Goal: Task Accomplishment & Management: Complete application form

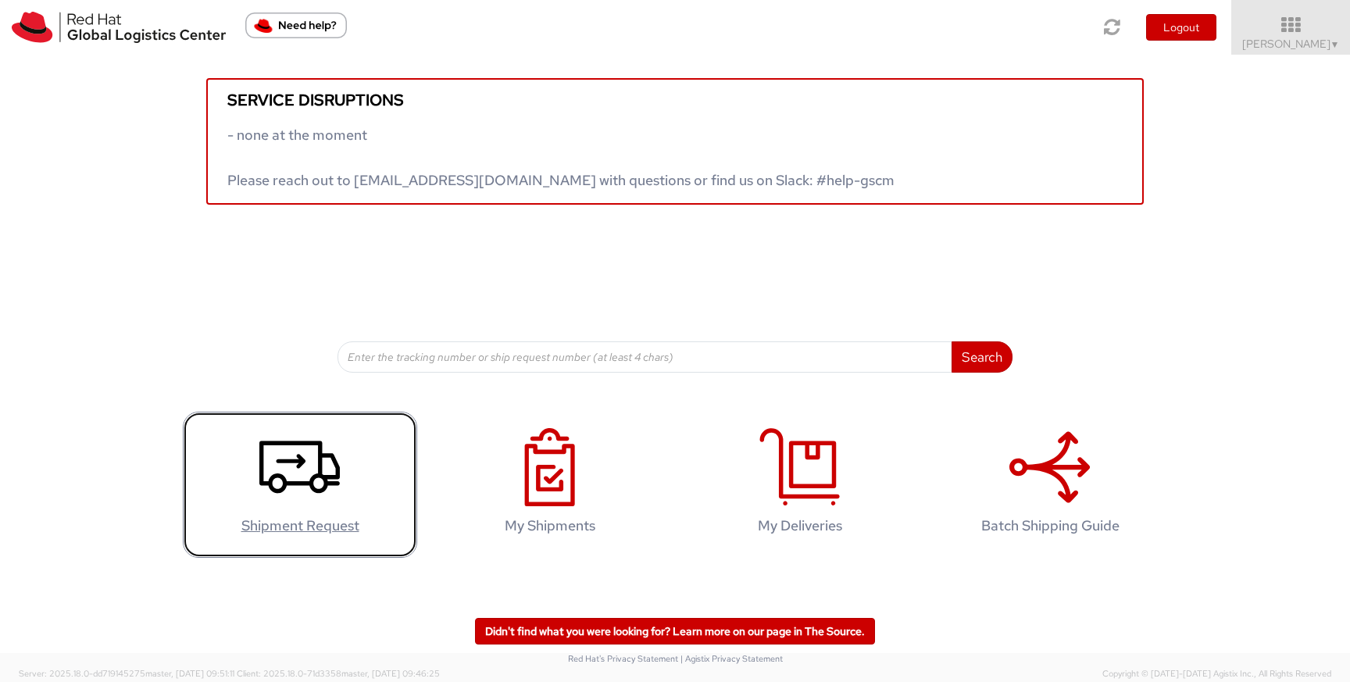
click at [319, 472] on use at bounding box center [299, 466] width 80 height 52
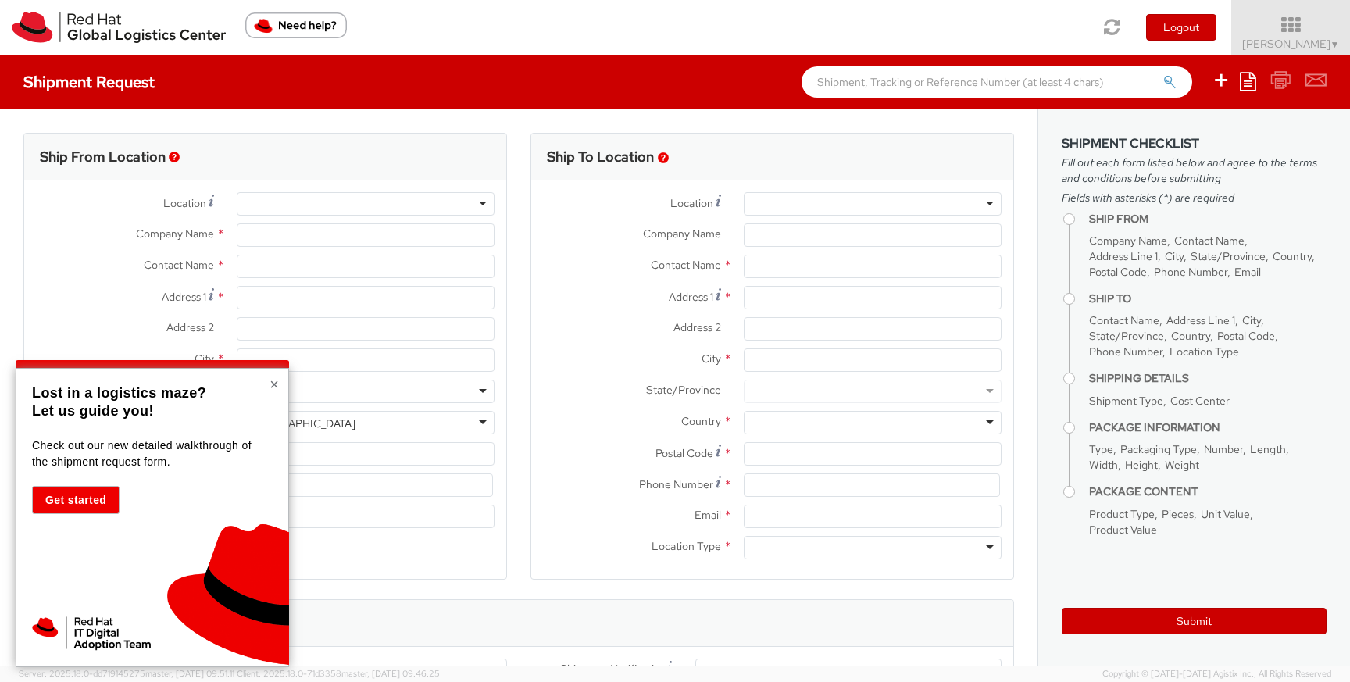
click at [276, 387] on button "×" at bounding box center [273, 384] width 9 height 16
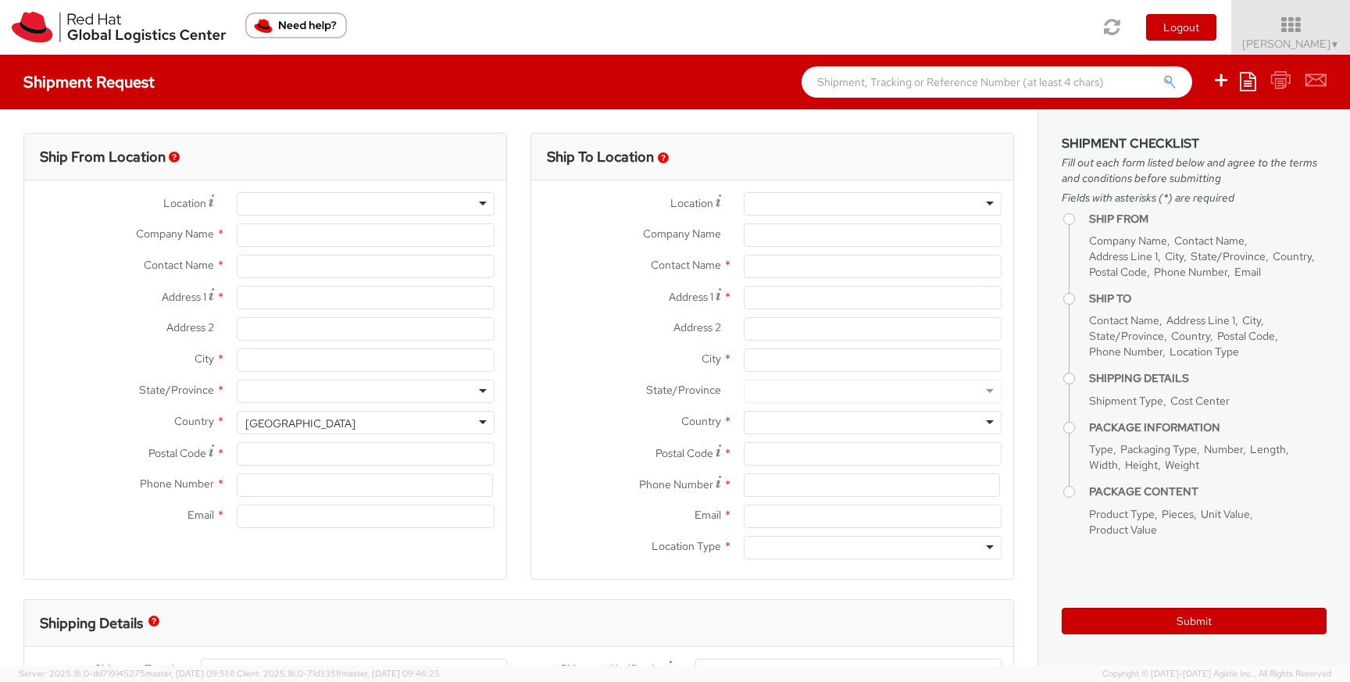
select select "821"
select select
type input "Red Hat Czech, s.r.o."
type input "Katka Sedova"
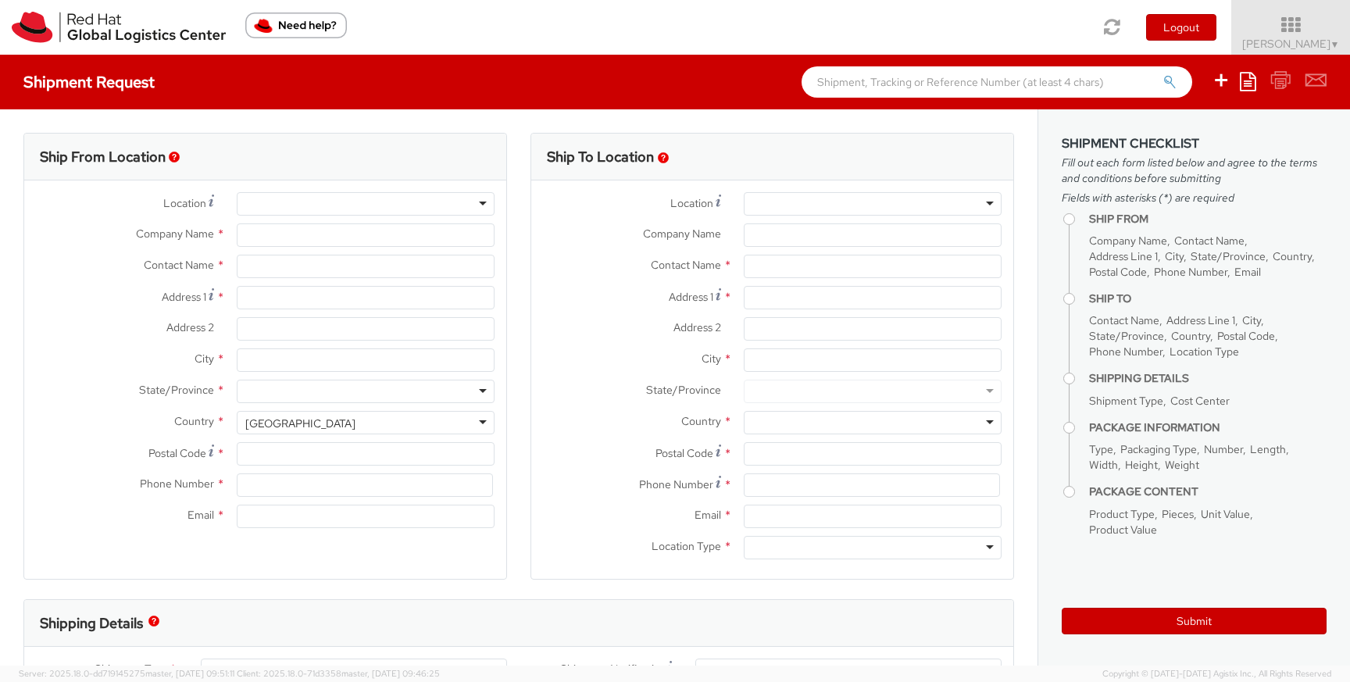
type input "Narodni 135/14"
type input "Prague 1"
type input "PRAGUE"
type input "110 00"
type input "420 910 902 735"
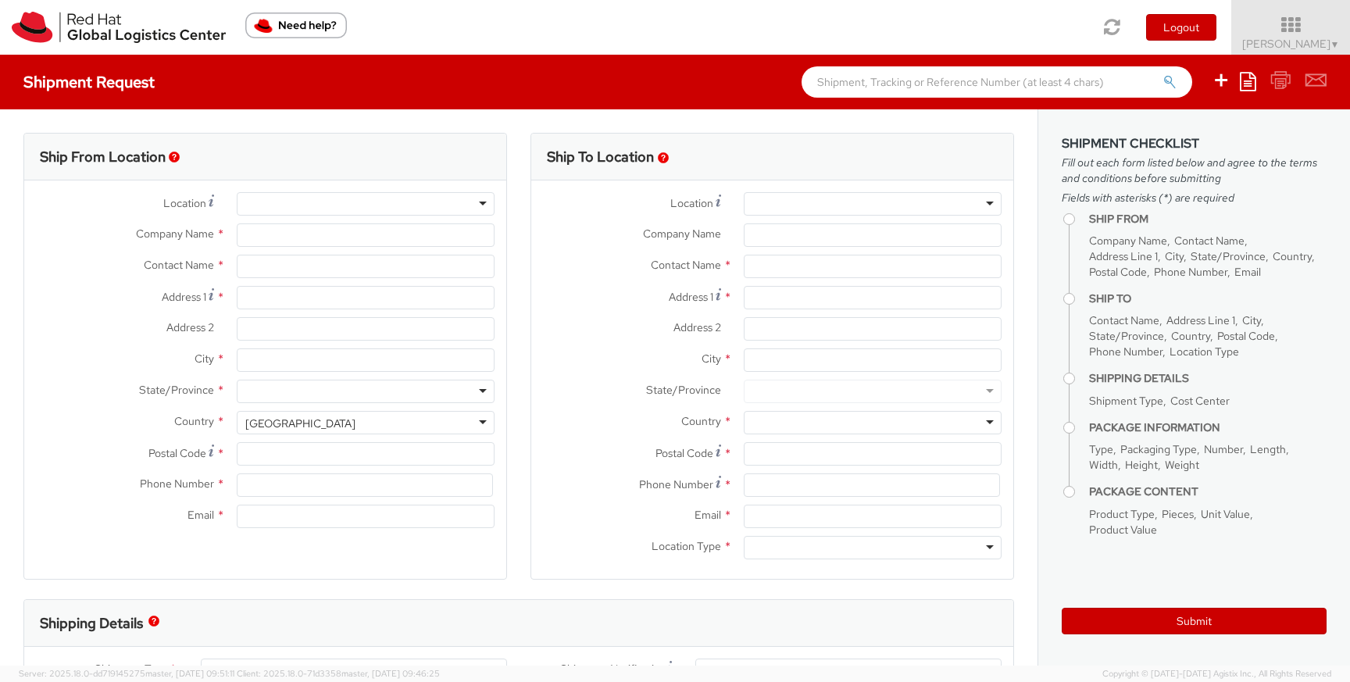
type input "ksedova@redhat.com"
select select "CM"
select select "KGS"
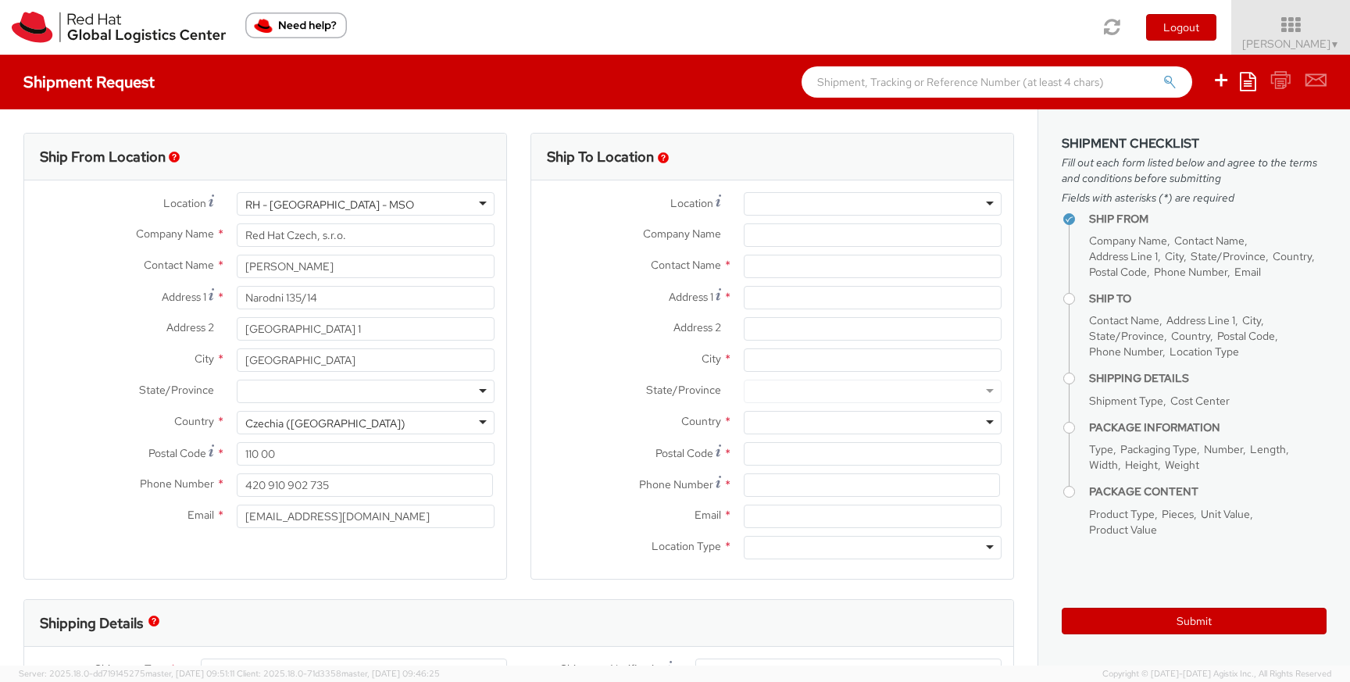
click at [765, 205] on div at bounding box center [873, 203] width 258 height 23
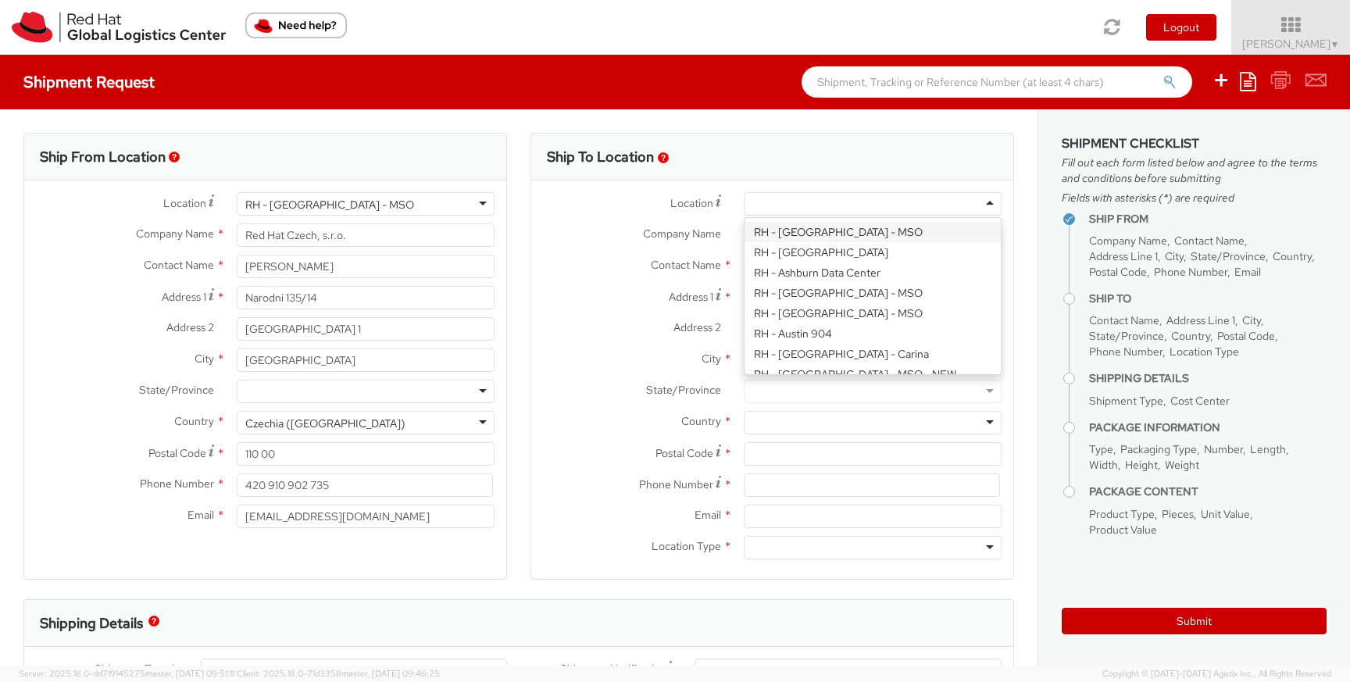
click at [669, 223] on div "Location * RH - Amsterdam - MSO RH - Amsterdam Data Center RH - Ashburn Data Ce…" at bounding box center [772, 207] width 482 height 31
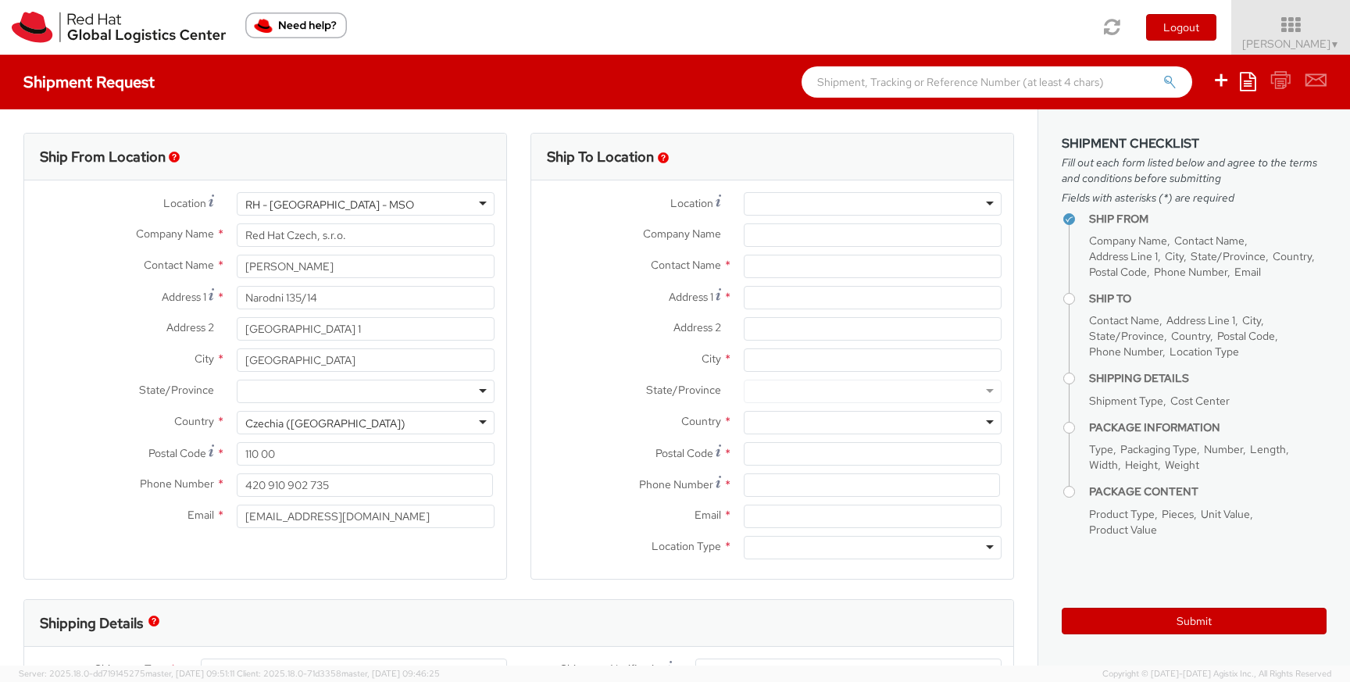
scroll to position [1785, 0]
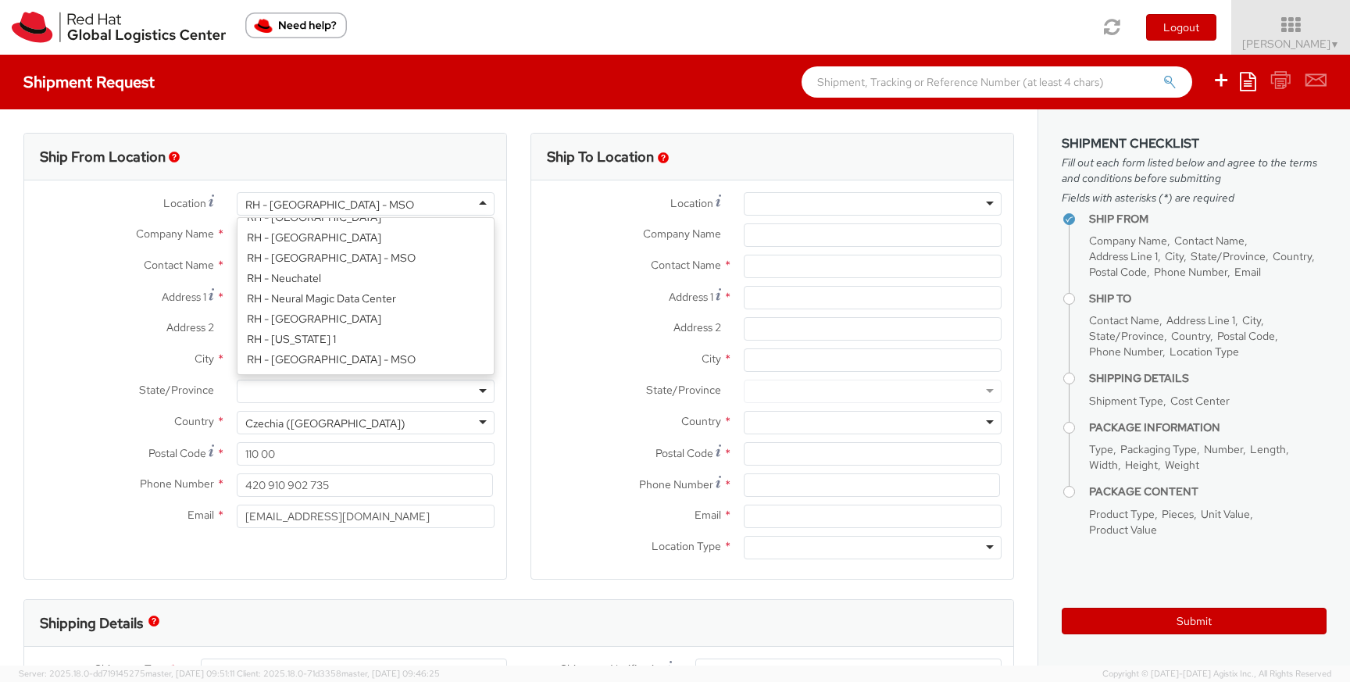
click at [417, 202] on div "RH - Prague - MSO" at bounding box center [366, 203] width 258 height 23
type input "br"
type input "Red Hat Czech s.r.o."
type input "Purkynova 665/115"
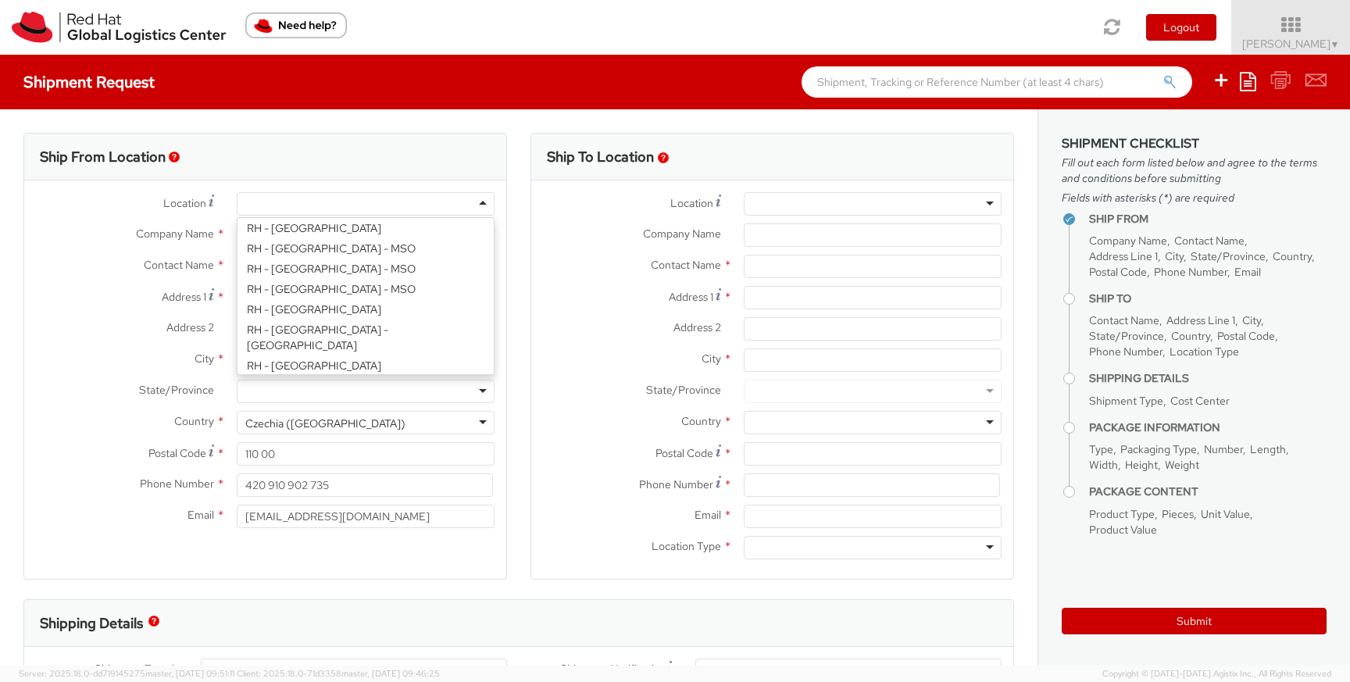
type input "BRNO"
type input "621 00"
type input "420 532 294 555"
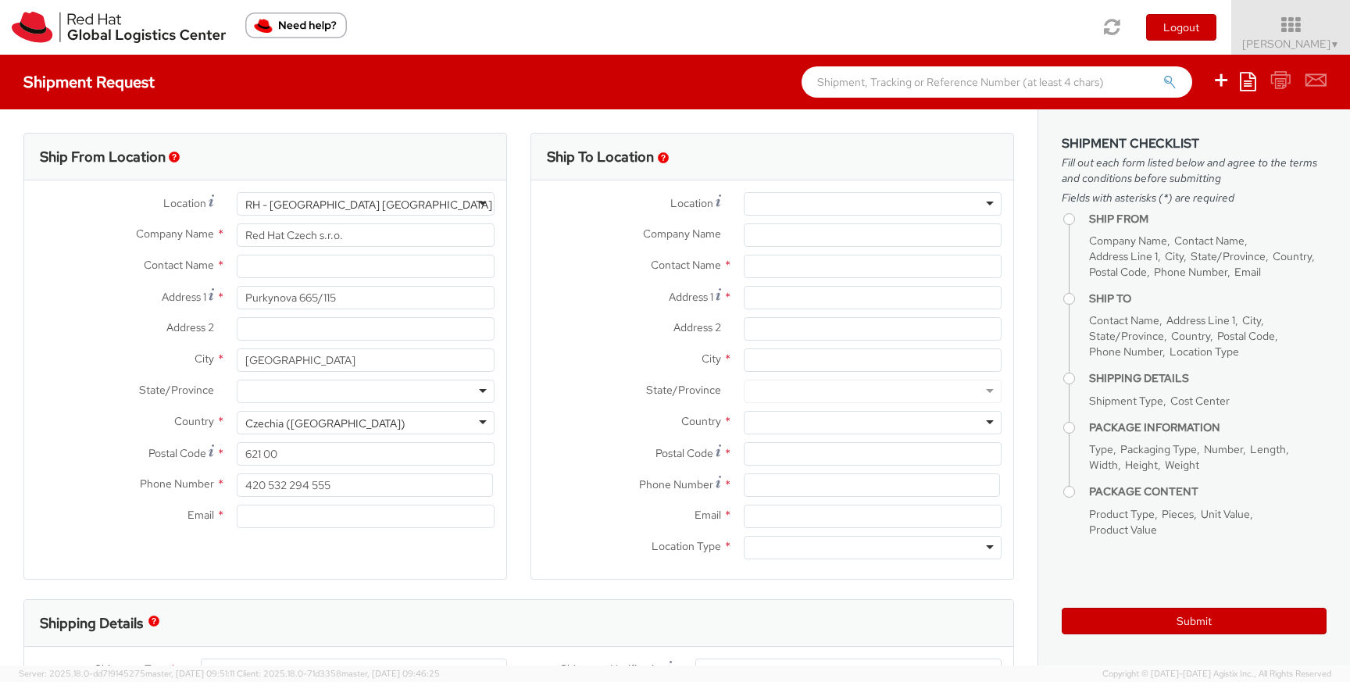
scroll to position [0, 0]
click at [374, 269] on input "text" at bounding box center [366, 266] width 258 height 23
type input "Katka"
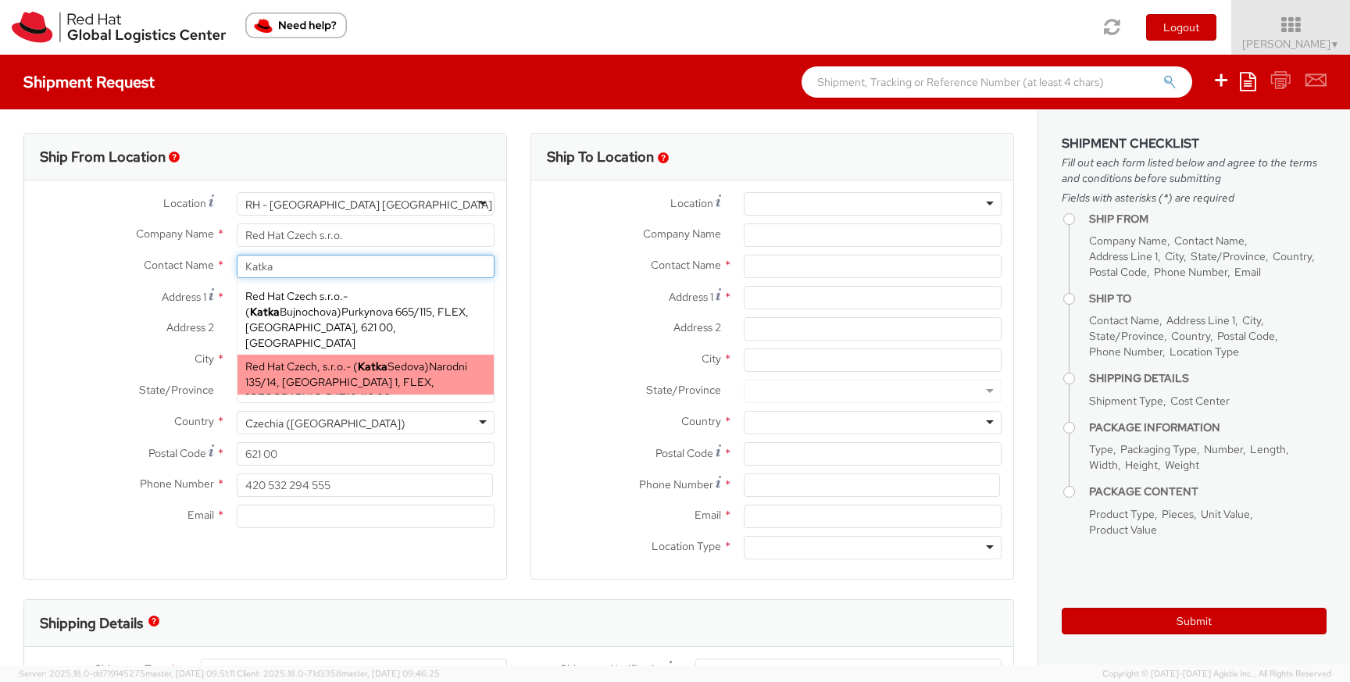
click at [377, 359] on strong "Katka" at bounding box center [373, 366] width 30 height 14
type input "Red Hat Czech, s.r.o."
type input "Katka Sedova"
type input "Narodni 135/14"
type input "Prague 1"
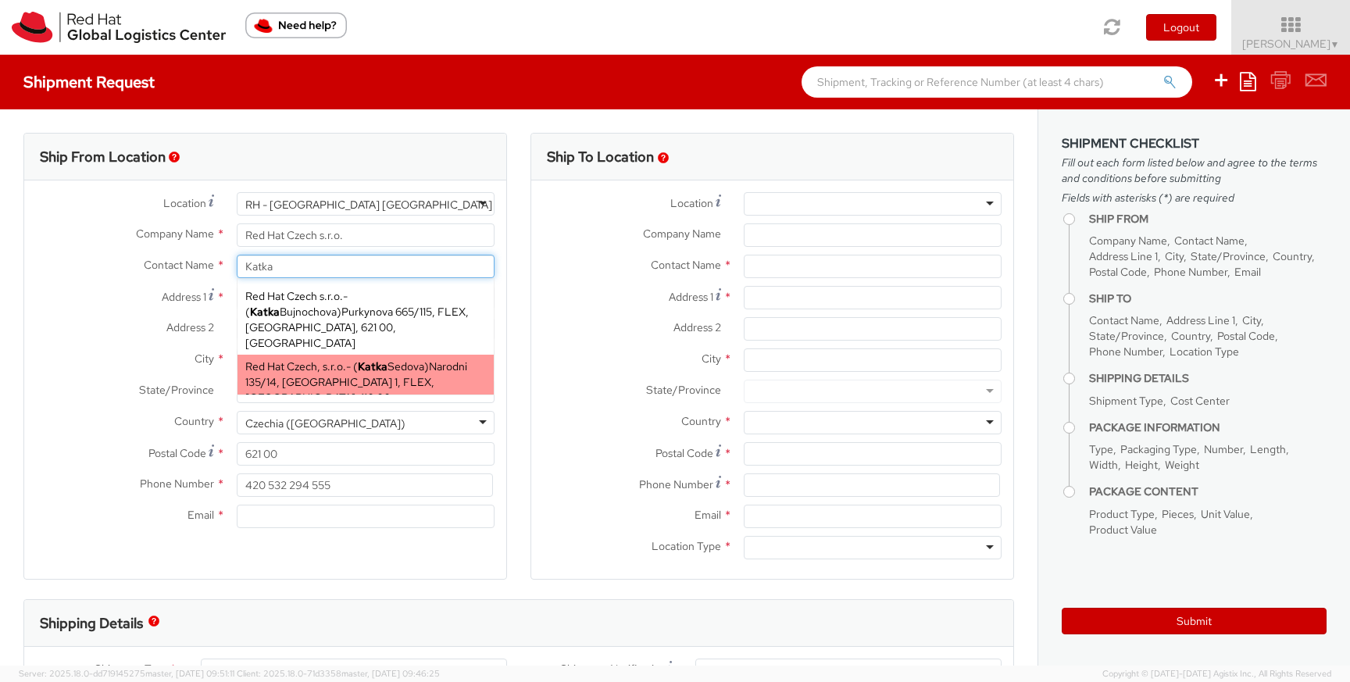
type input "PRAGUE"
type input "110 00"
type input "ksedova@redhat.com"
select select
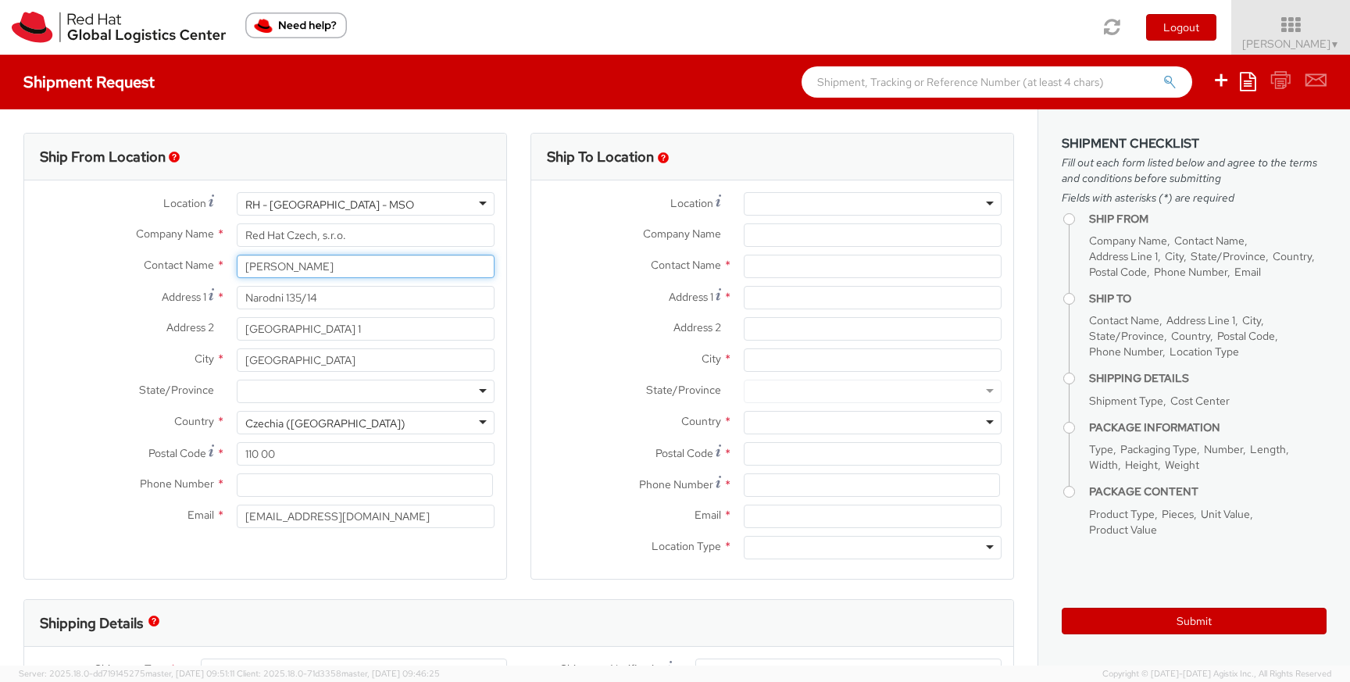
drag, startPoint x: 346, startPoint y: 269, endPoint x: 171, endPoint y: 268, distance: 175.0
click at [171, 268] on div "Contact Name * Katka Sedova Katka Red Hat Czech s.r.o. - ( Katka Bujnochova ) P…" at bounding box center [265, 266] width 482 height 23
click at [308, 306] on input "Narodni 135/14" at bounding box center [366, 297] width 258 height 23
drag, startPoint x: 345, startPoint y: 301, endPoint x: 205, endPoint y: 301, distance: 139.8
click at [205, 301] on div "Address 1 * Narodni 135/14" at bounding box center [265, 297] width 482 height 23
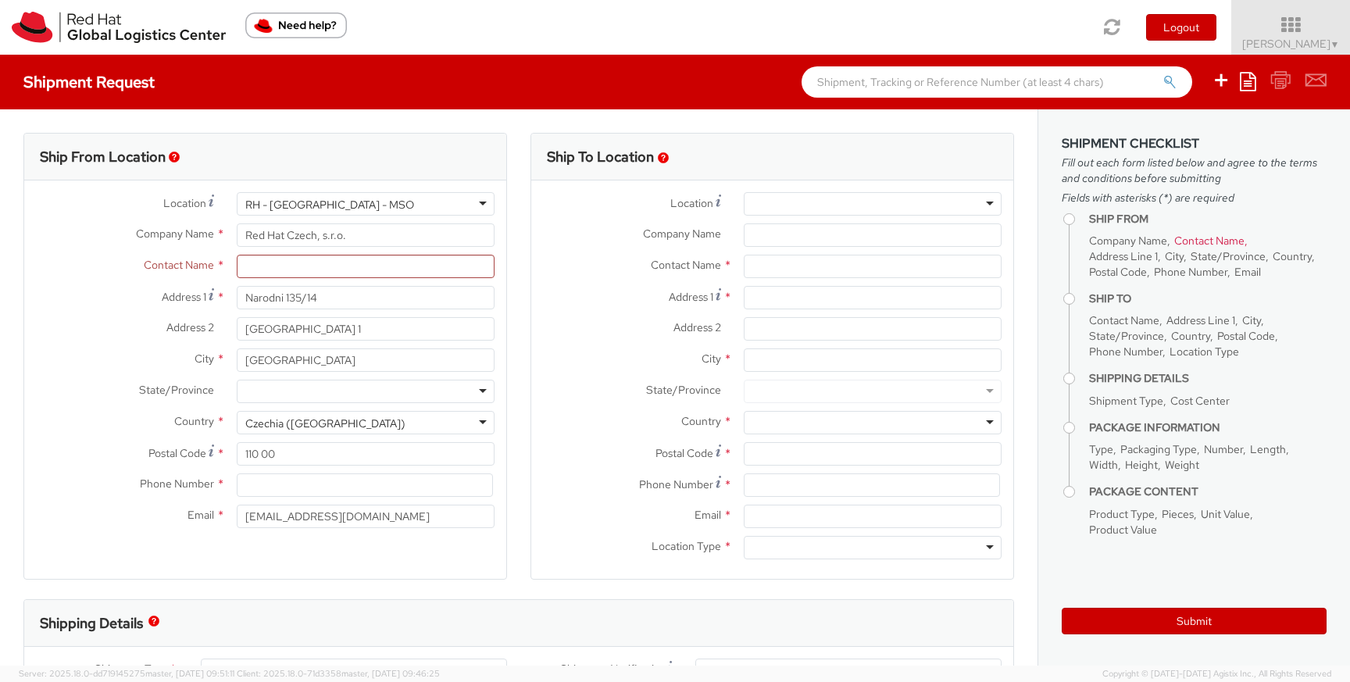
click at [352, 208] on div "RH - Prague - MSO" at bounding box center [366, 203] width 258 height 23
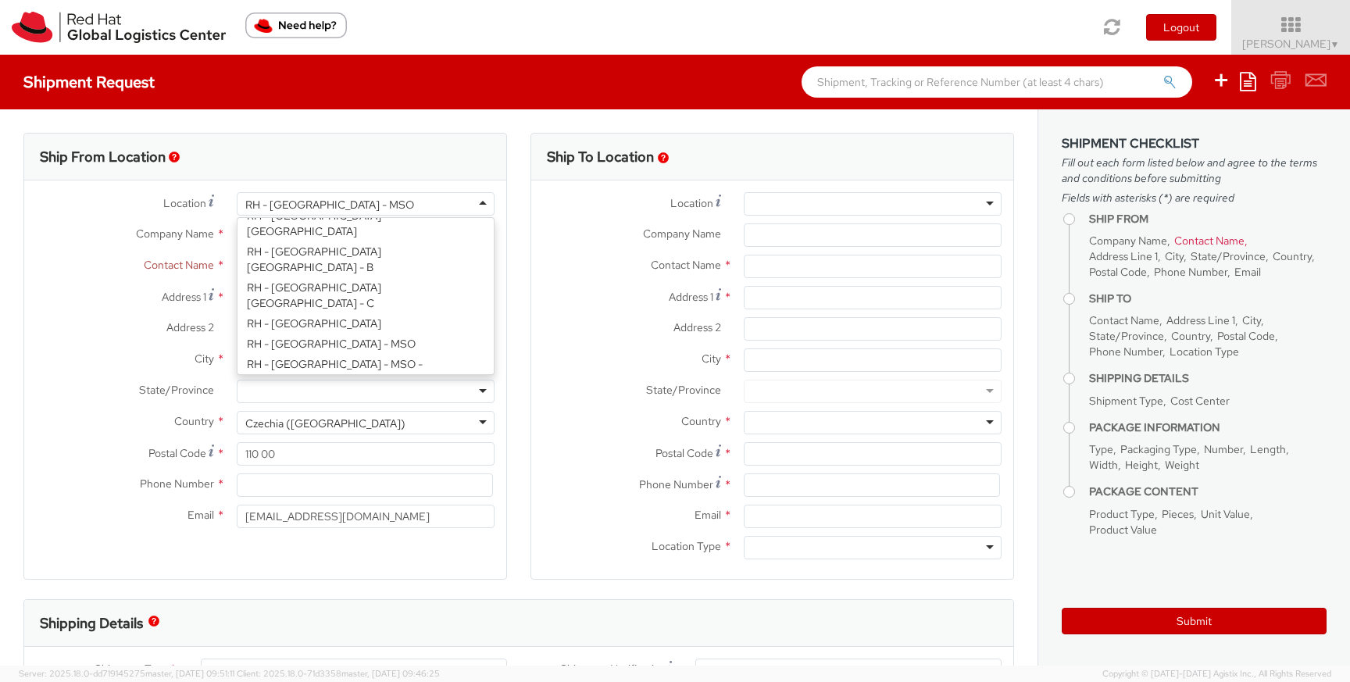
scroll to position [461, 0]
type input "Red Hat Czech s.r.o."
type input "Purkynova 665/115"
type input "BRNO"
type input "621 00"
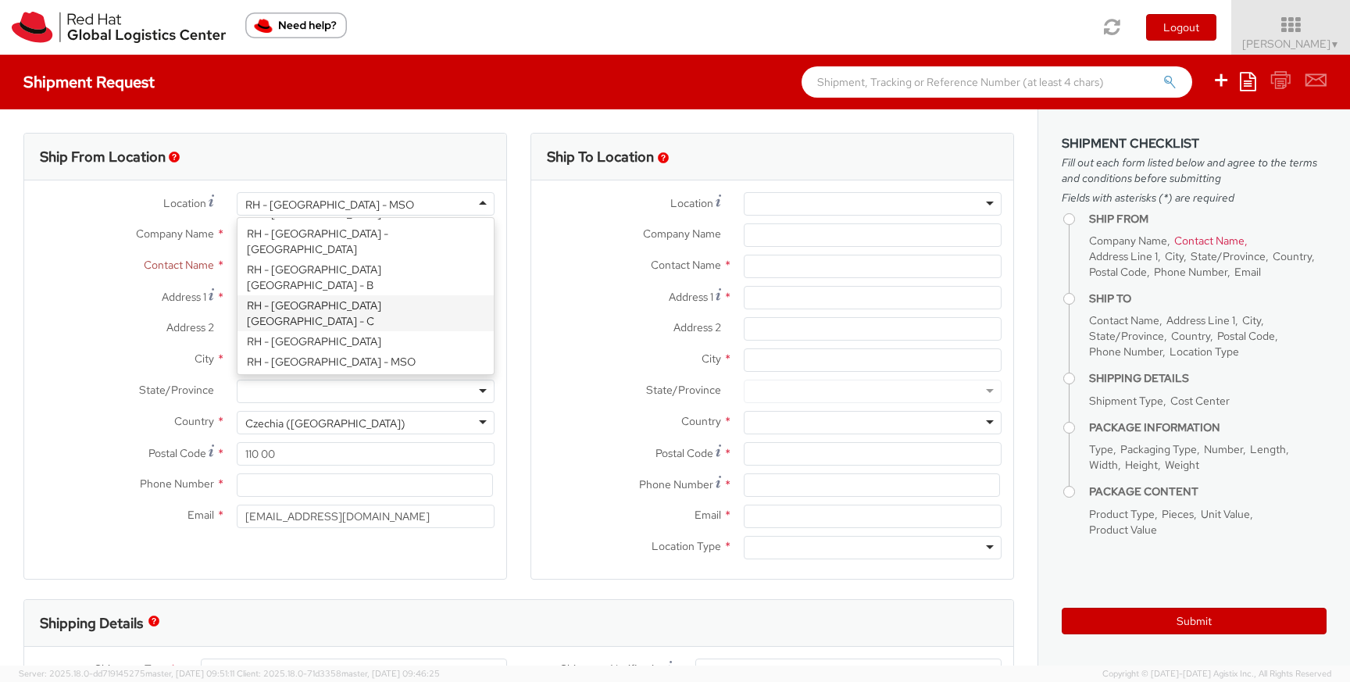
type input "420 532 294 555"
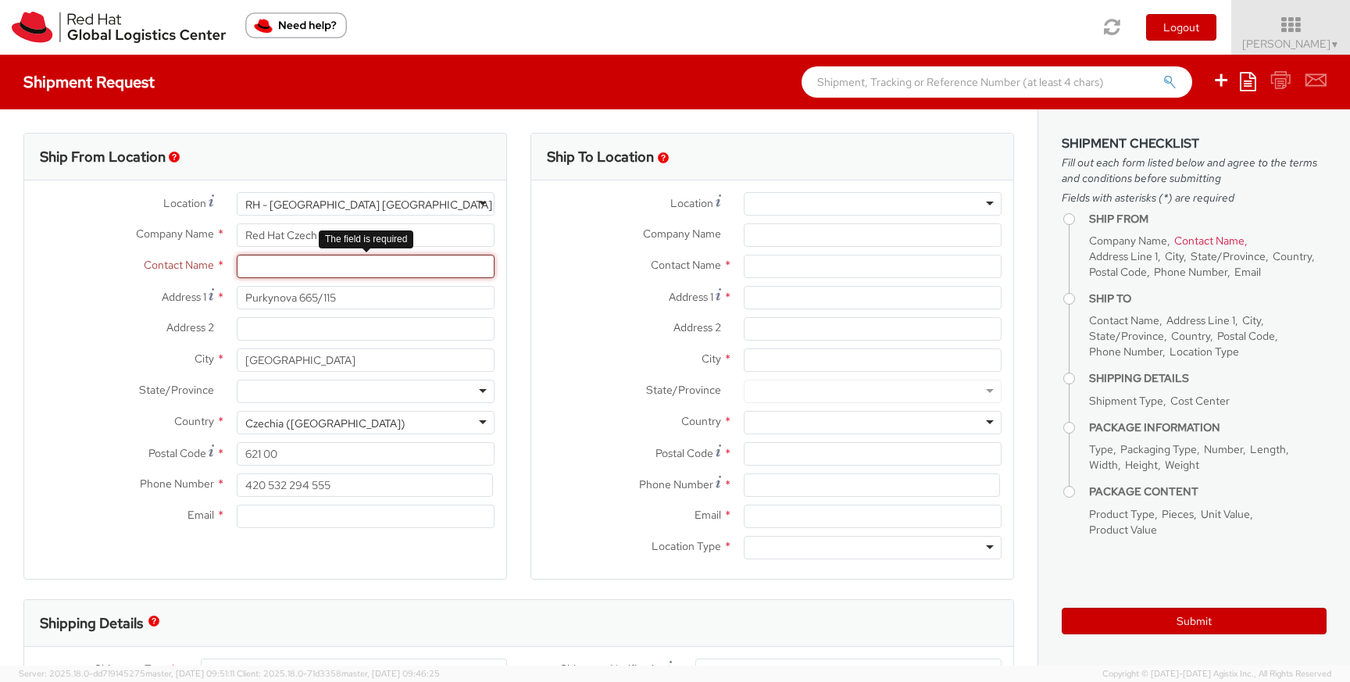
click at [321, 266] on input "text" at bounding box center [366, 266] width 258 height 23
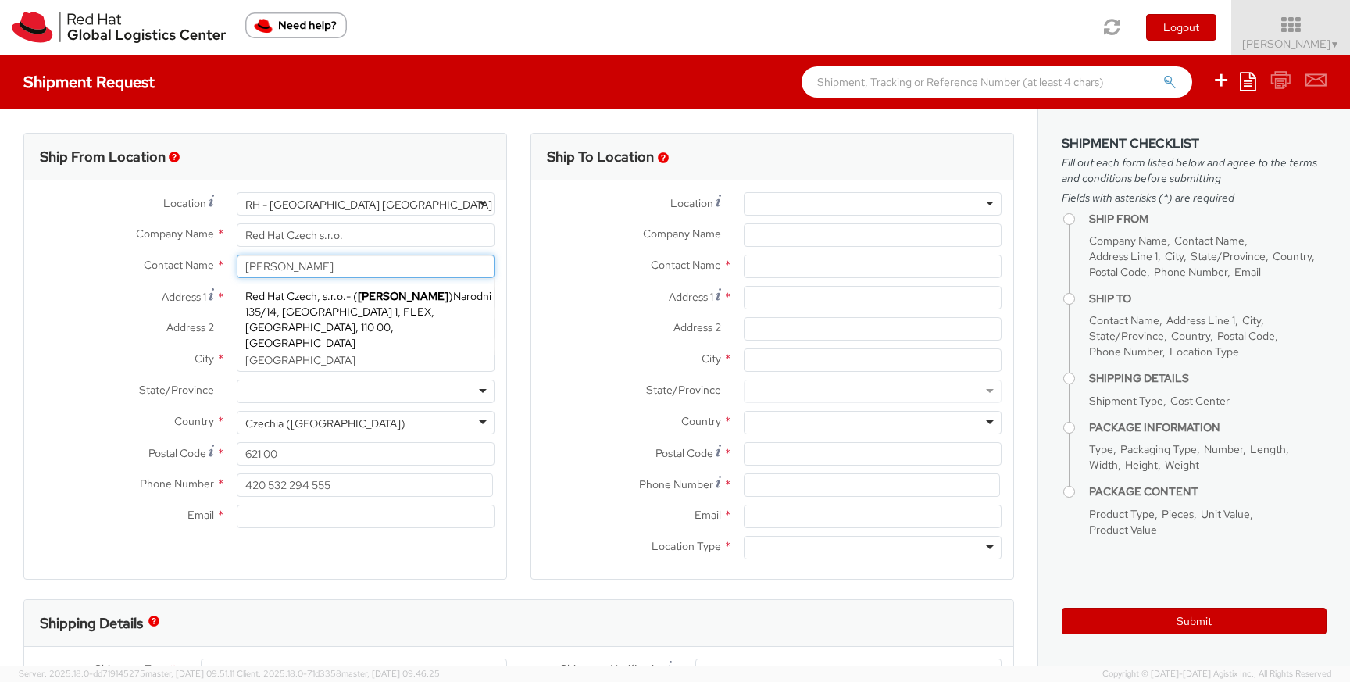
type input "Katka Sedova"
click at [273, 512] on input "Email *" at bounding box center [366, 516] width 258 height 23
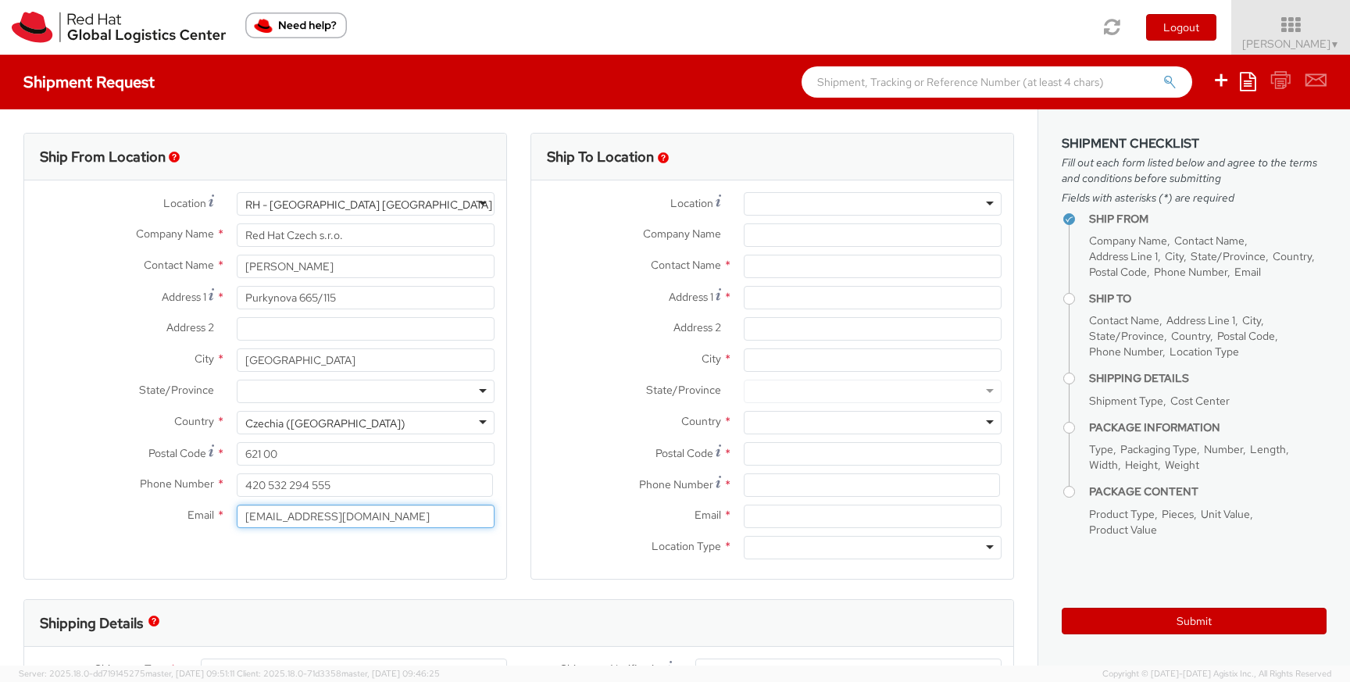
type input "ksedova@redhat.com"
click at [809, 244] on input "Company Name *" at bounding box center [873, 234] width 258 height 23
click at [797, 266] on input "text" at bounding box center [873, 266] width 258 height 23
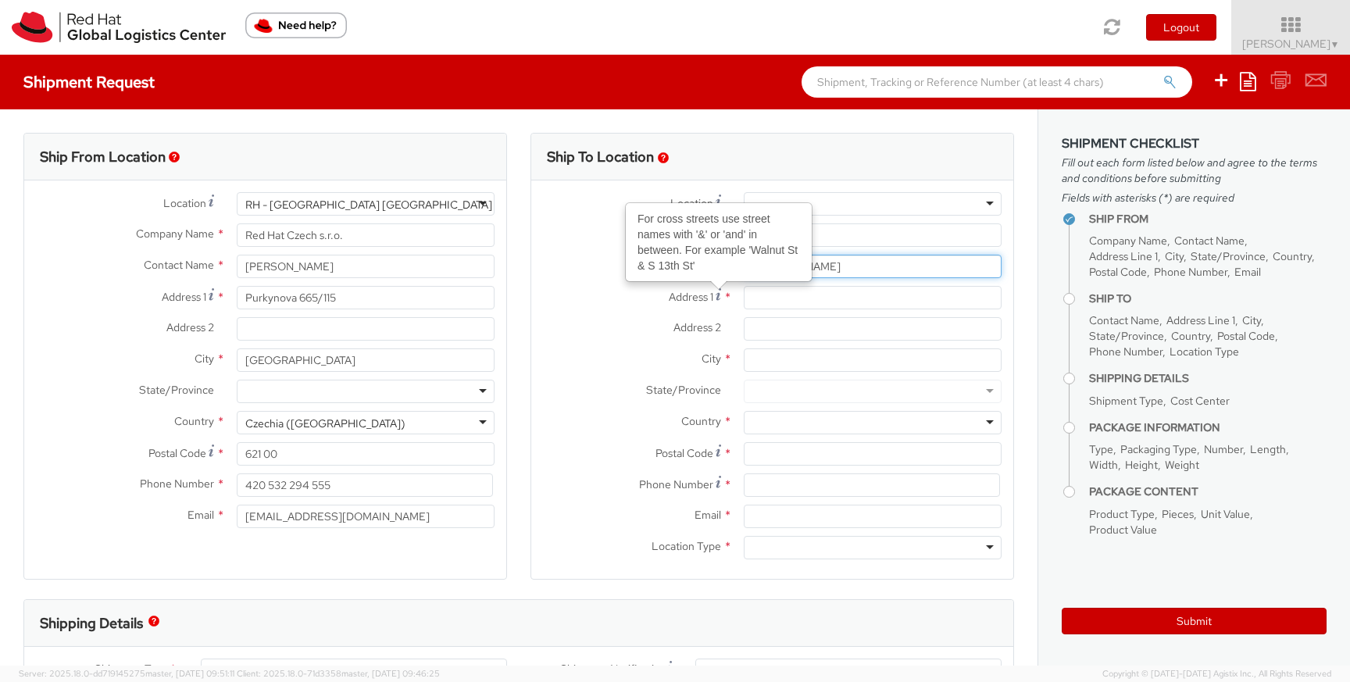
type input "Katerina Sedova"
click at [780, 305] on input "Address 1 For cross streets use street names with '&' or 'and' in between. For …" at bounding box center [873, 297] width 258 height 23
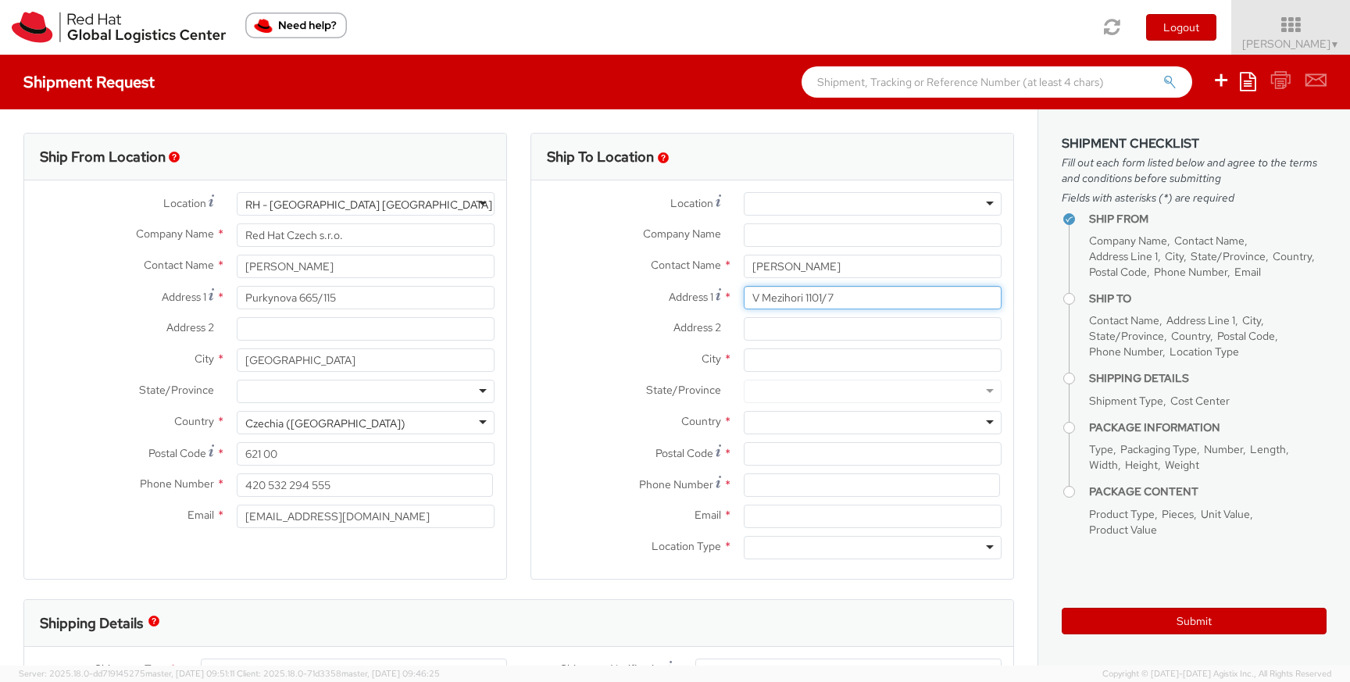
type input "V Mezihori 1101/7"
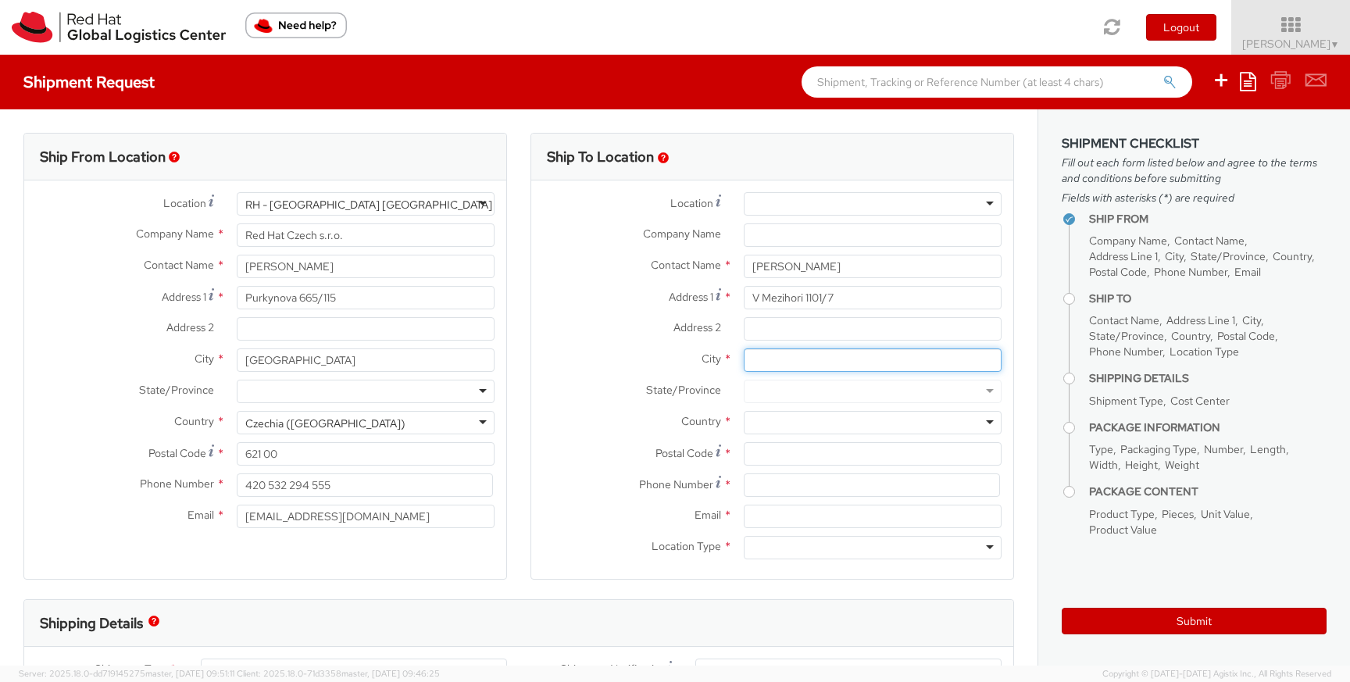
click at [778, 360] on input "City *" at bounding box center [873, 359] width 258 height 23
type input "Praha"
click at [806, 419] on div at bounding box center [873, 422] width 258 height 23
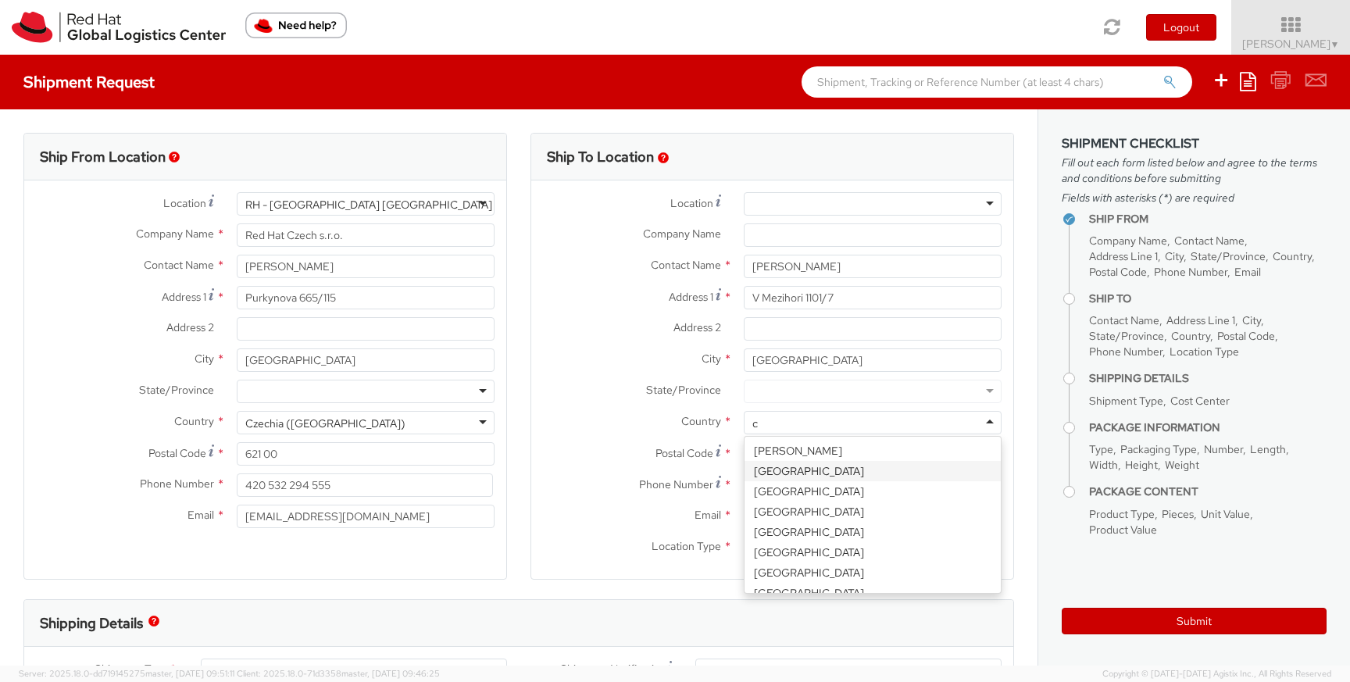
type input "cz"
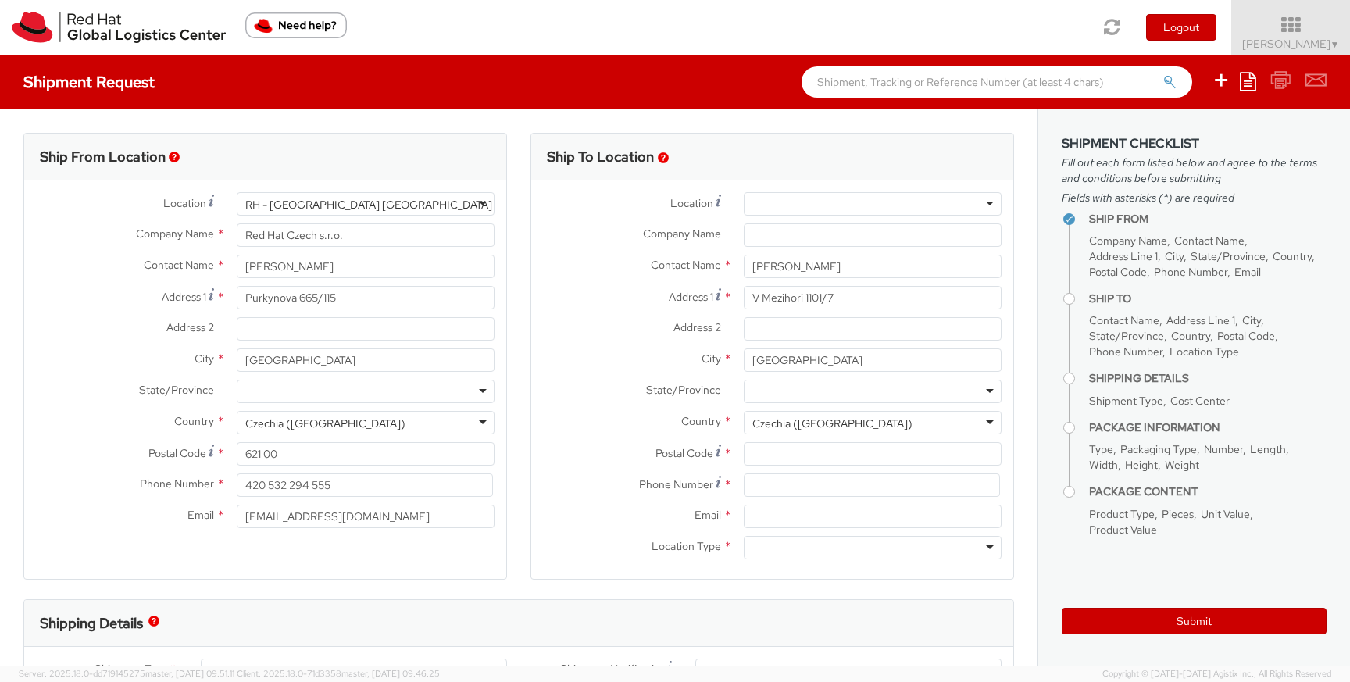
scroll to position [0, 0]
click at [779, 453] on input "Postal Code *" at bounding box center [873, 453] width 258 height 23
type input "18000"
click at [765, 480] on input at bounding box center [872, 484] width 256 height 23
type input "720053033"
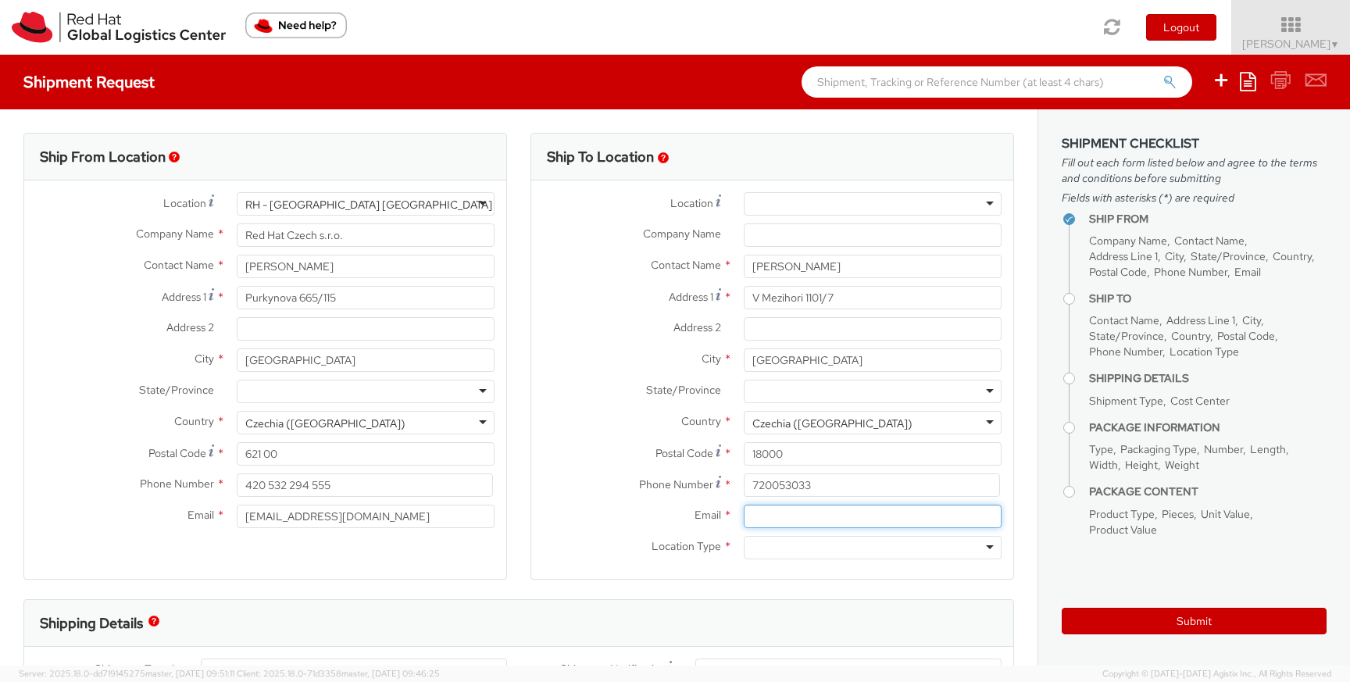
type input "ksedova@icloud.com"
click at [840, 546] on div at bounding box center [873, 547] width 258 height 23
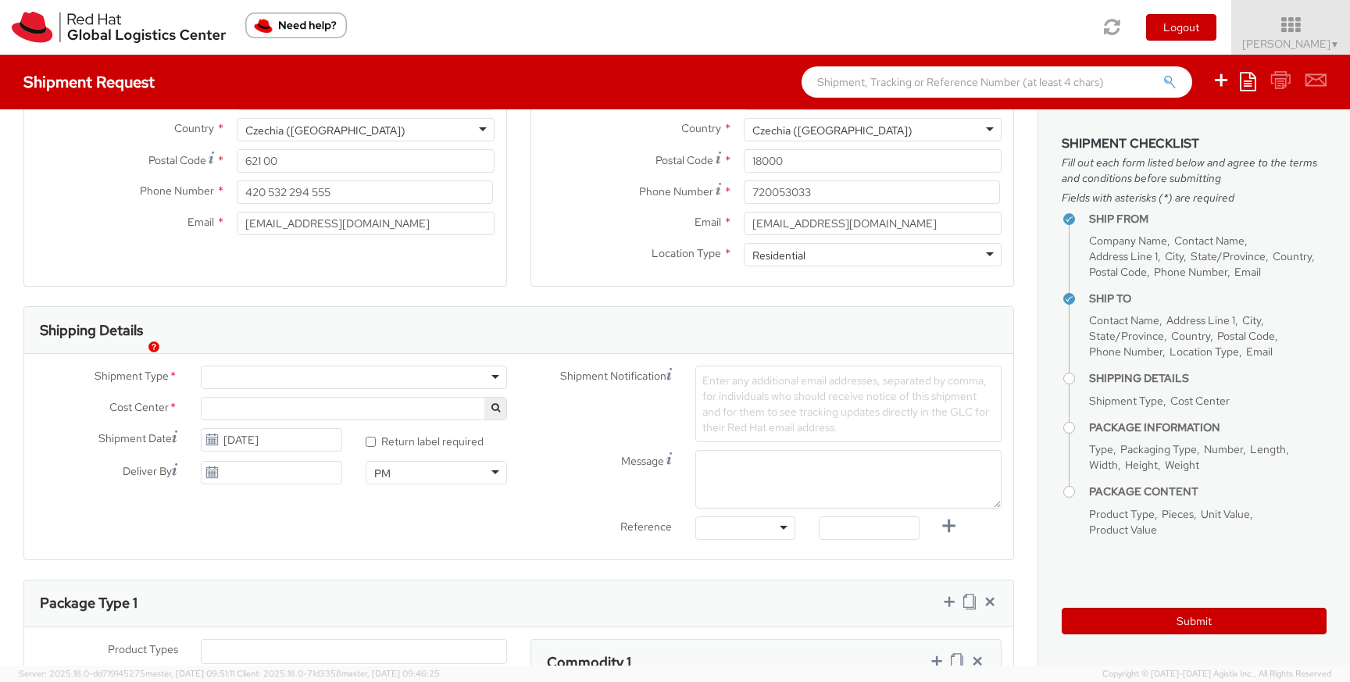
scroll to position [285, 0]
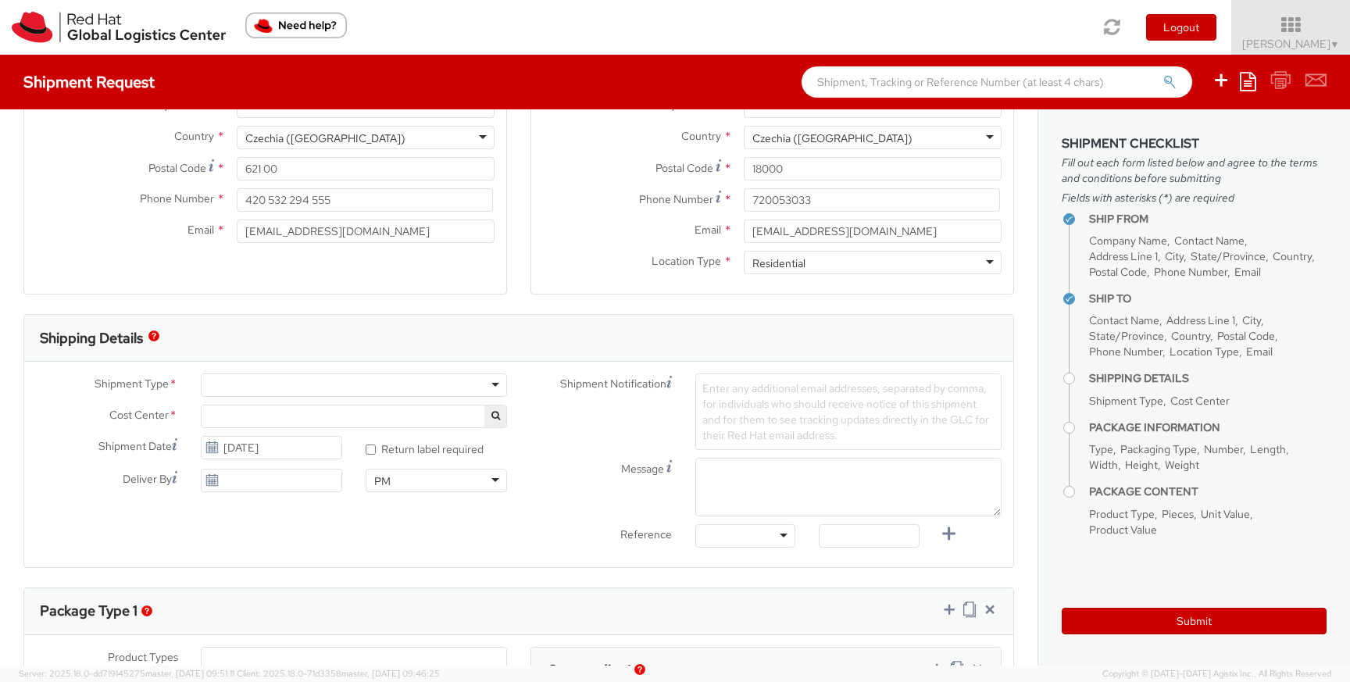
click at [398, 384] on div at bounding box center [354, 384] width 306 height 23
select select "821"
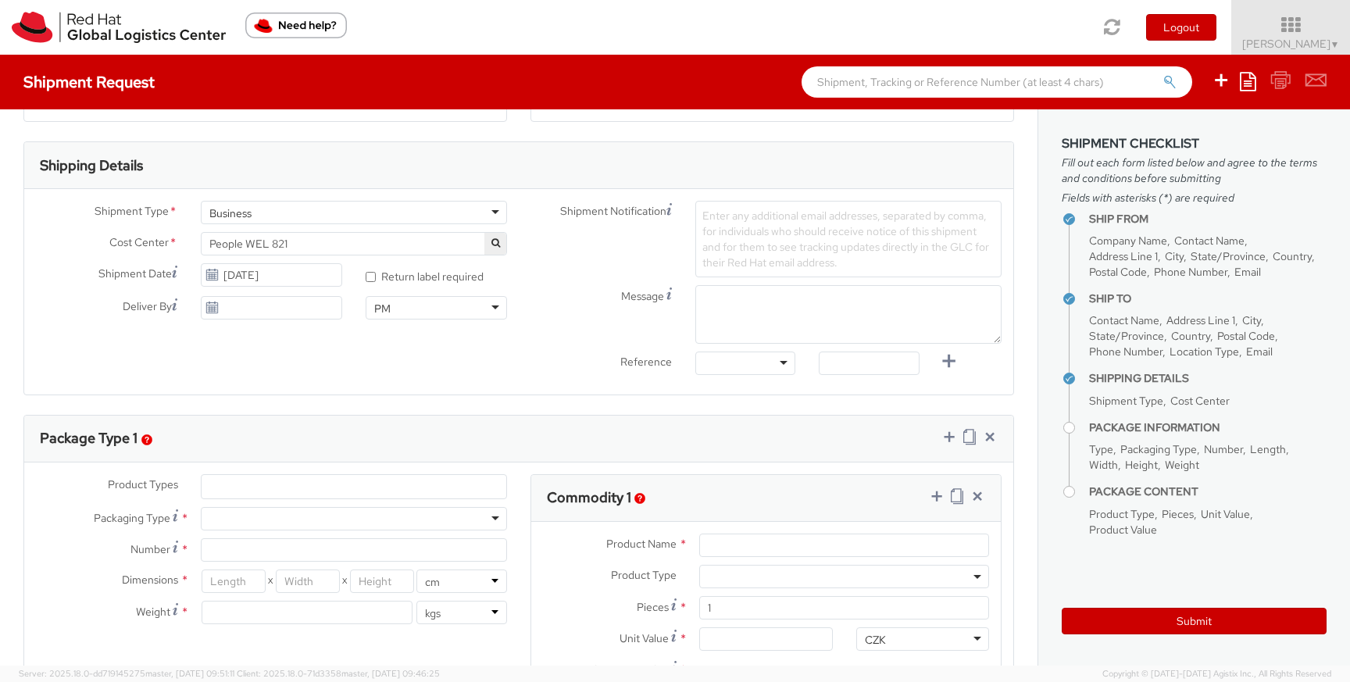
scroll to position [456, 0]
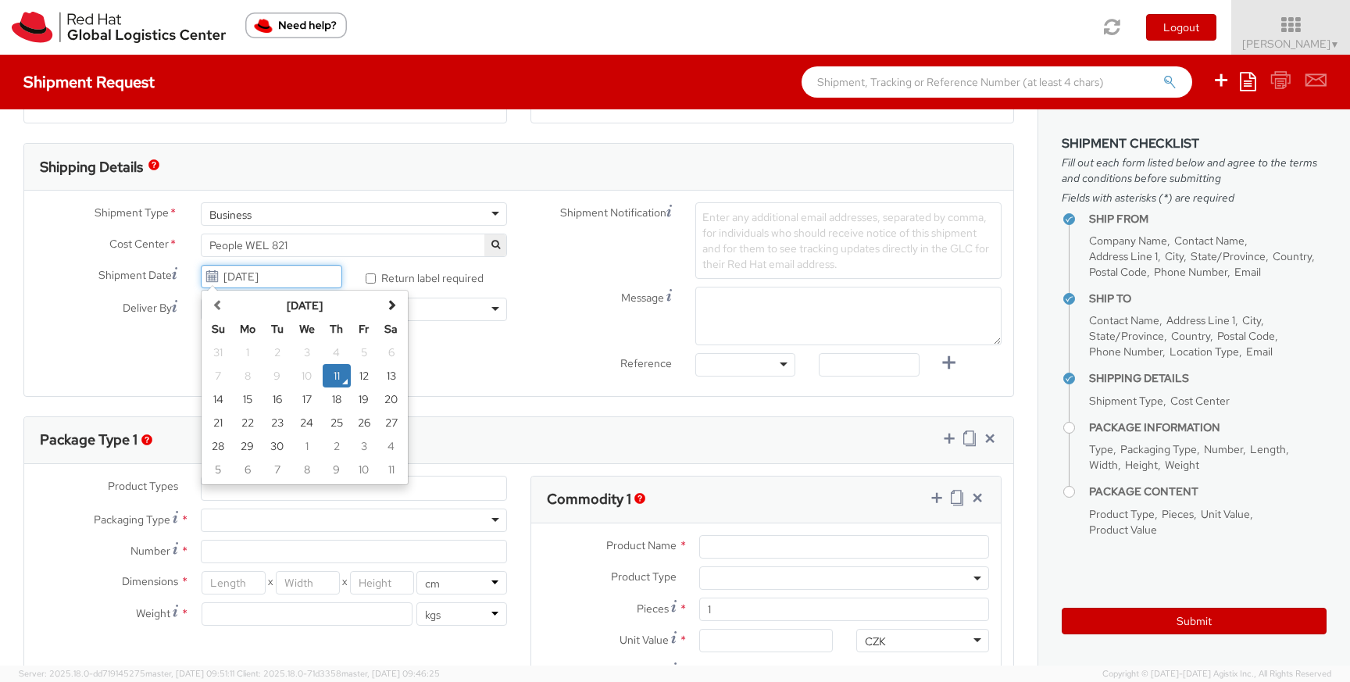
click at [255, 276] on input "09/11/2025" at bounding box center [271, 276] width 141 height 23
click at [363, 380] on td "12" at bounding box center [364, 375] width 27 height 23
type input "09/12/2025"
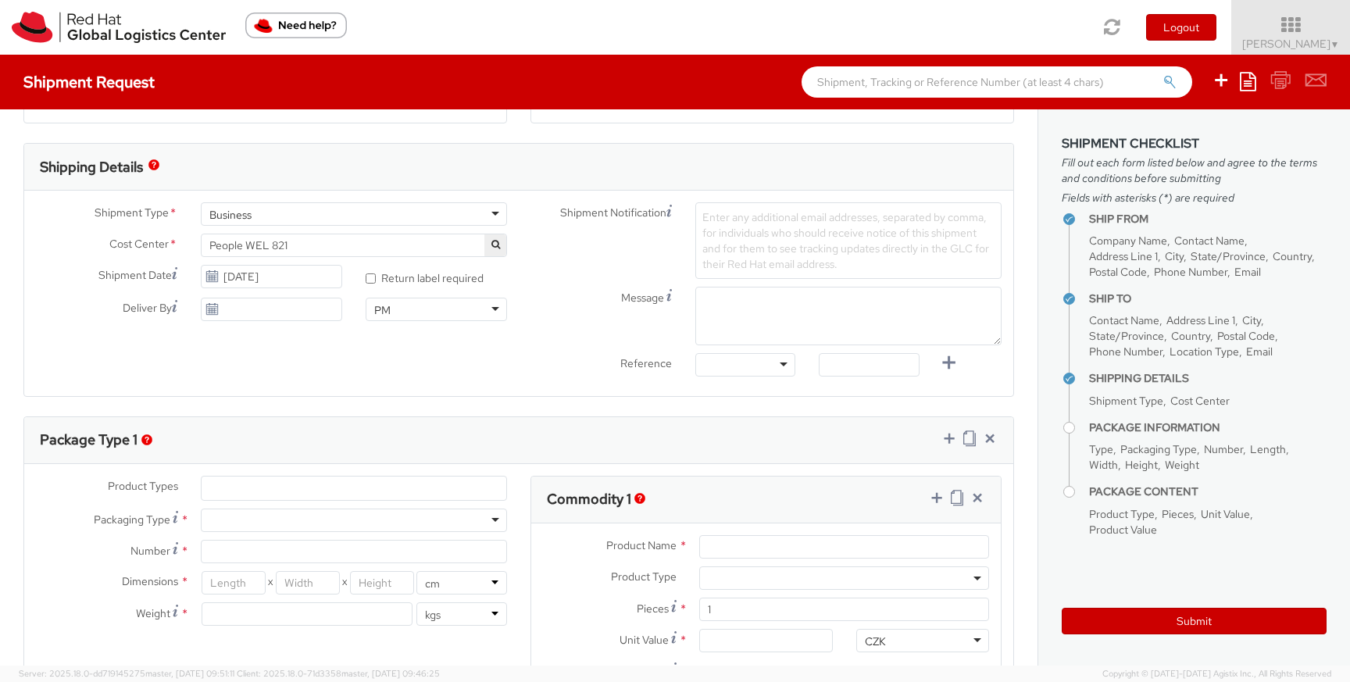
click at [230, 491] on ul at bounding box center [354, 487] width 305 height 23
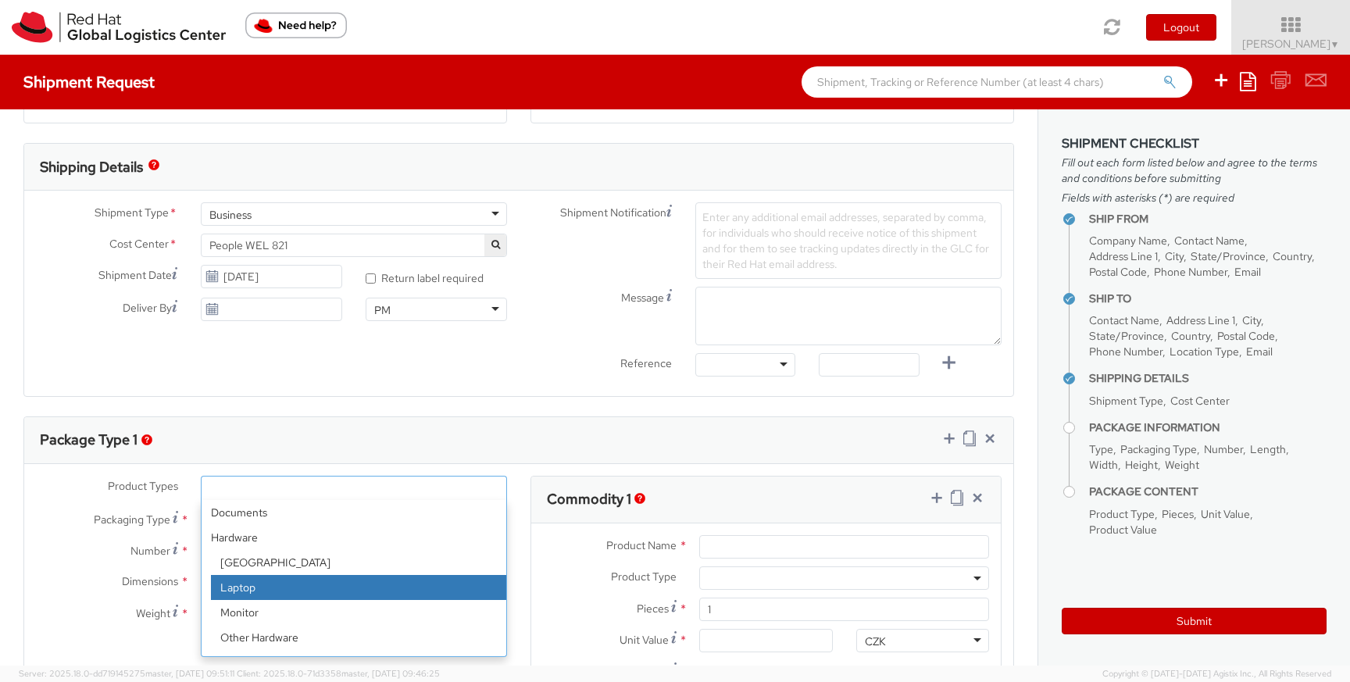
select select "LAPTOP"
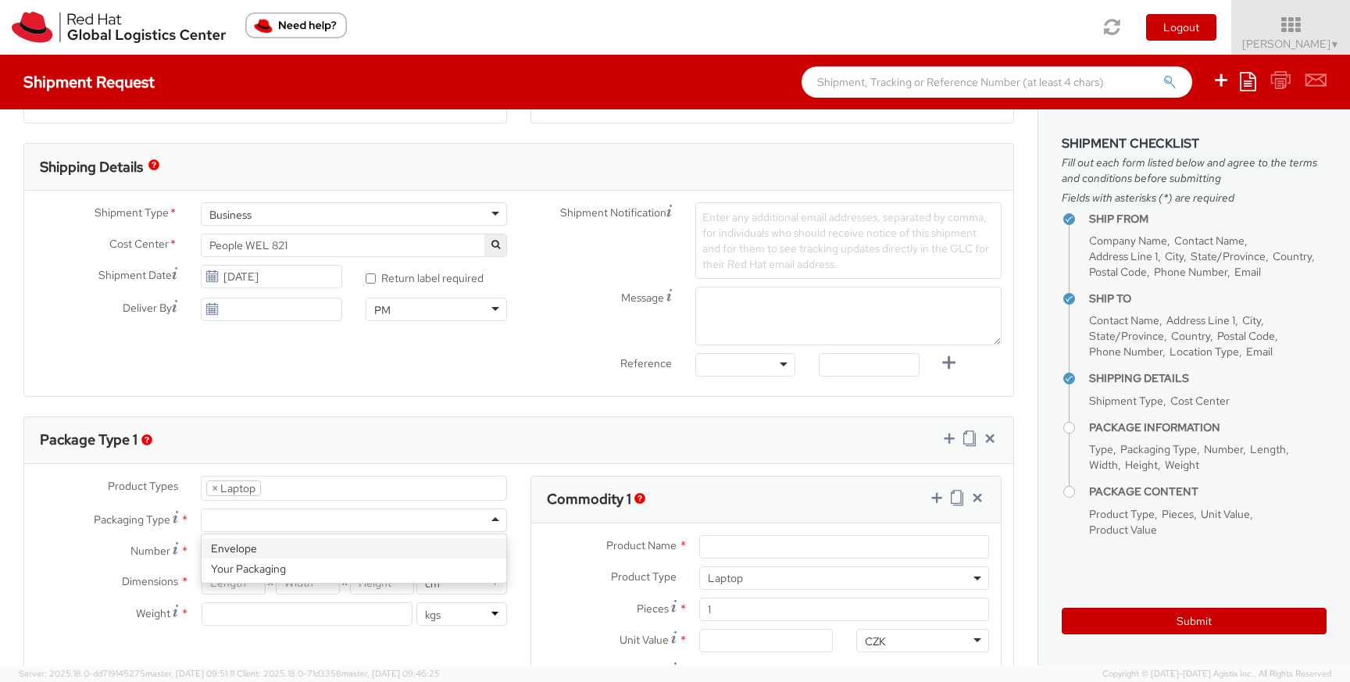
click at [261, 529] on div at bounding box center [354, 519] width 306 height 23
click at [277, 558] on input "Number *" at bounding box center [354, 551] width 306 height 23
type input "1"
click at [249, 580] on input "number" at bounding box center [234, 582] width 64 height 23
type input "40"
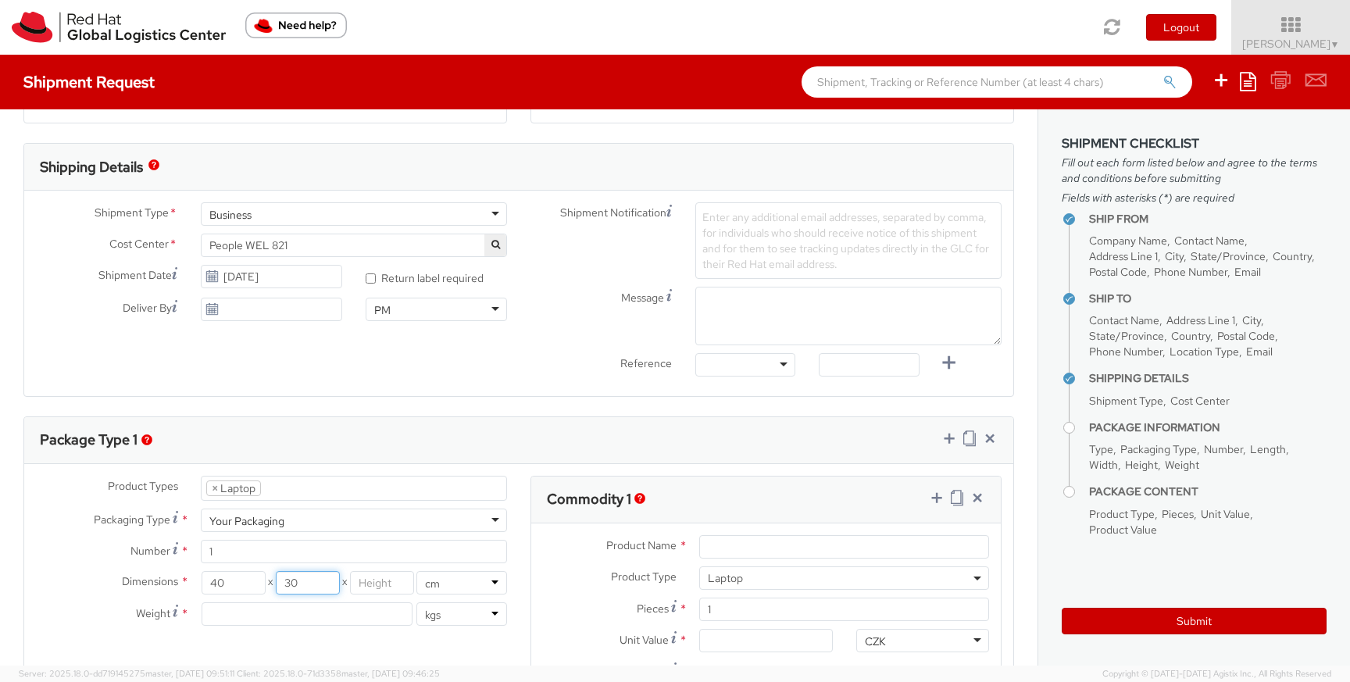
type input "30"
click at [368, 590] on input "number" at bounding box center [382, 582] width 64 height 23
type input "10"
click at [348, 611] on input "number" at bounding box center [307, 613] width 211 height 23
type input "3"
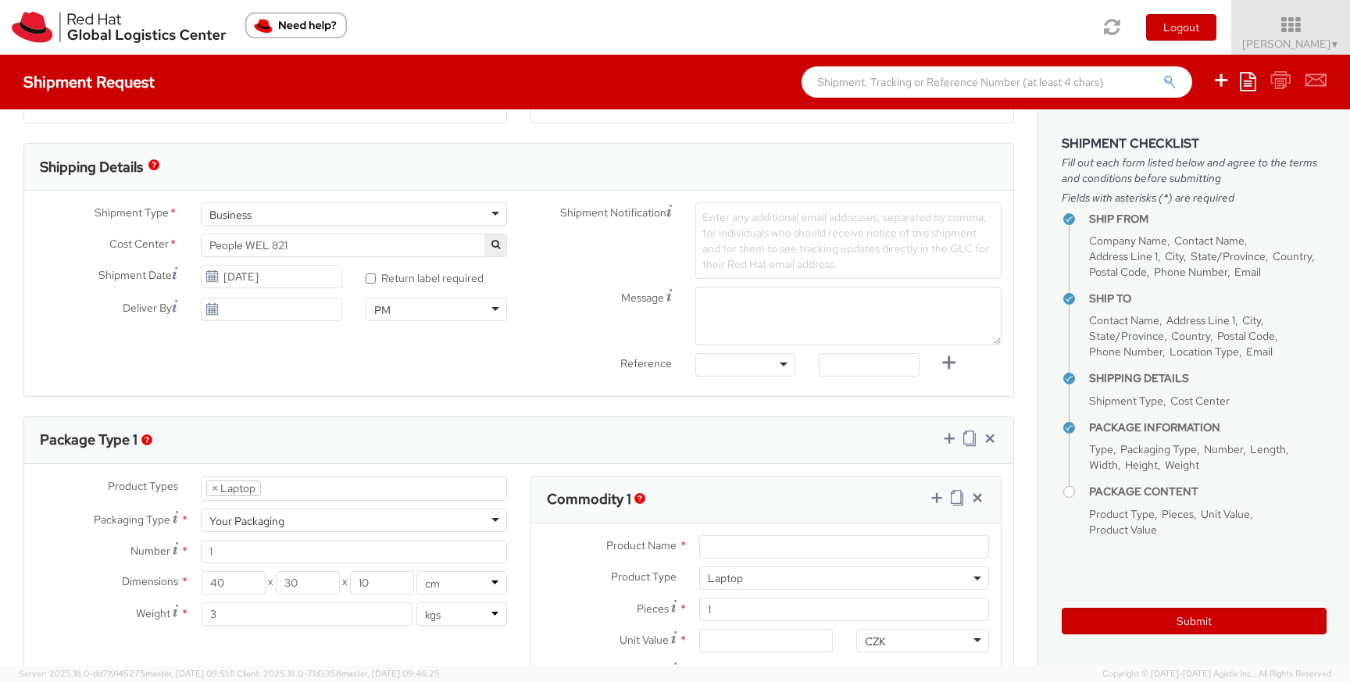
click at [656, 528] on div "Product Name * Product Type * Documents Docking Station Laptop Monitor Other Ha…" at bounding box center [765, 613] width 469 height 180
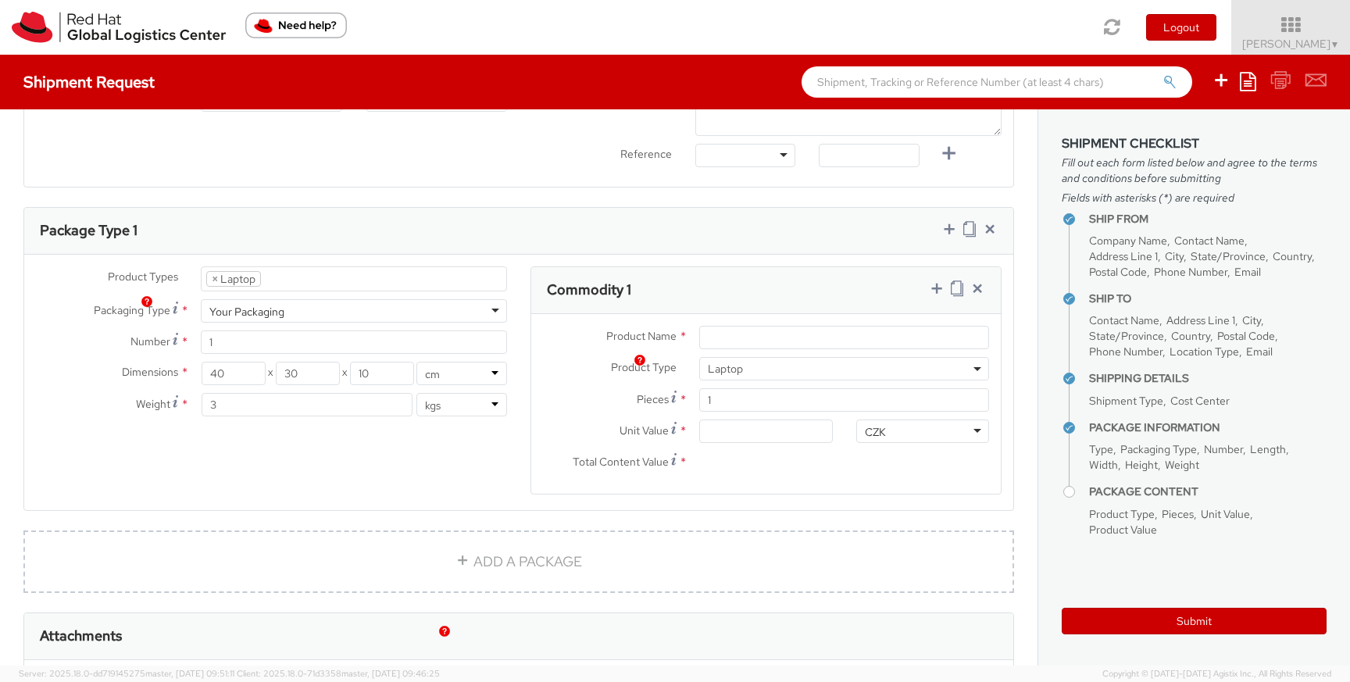
scroll to position [671, 0]
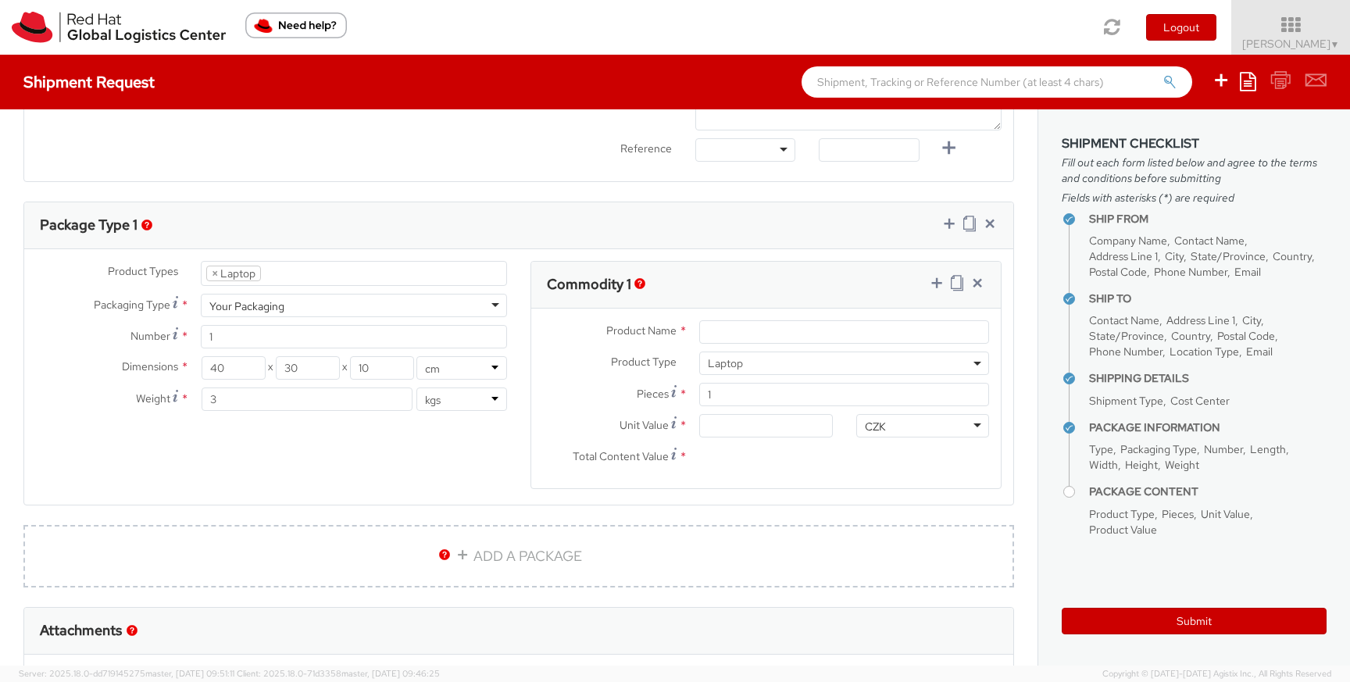
click at [729, 347] on div "Product Name *" at bounding box center [765, 335] width 469 height 31
click at [729, 340] on input "Product Name *" at bounding box center [844, 331] width 290 height 23
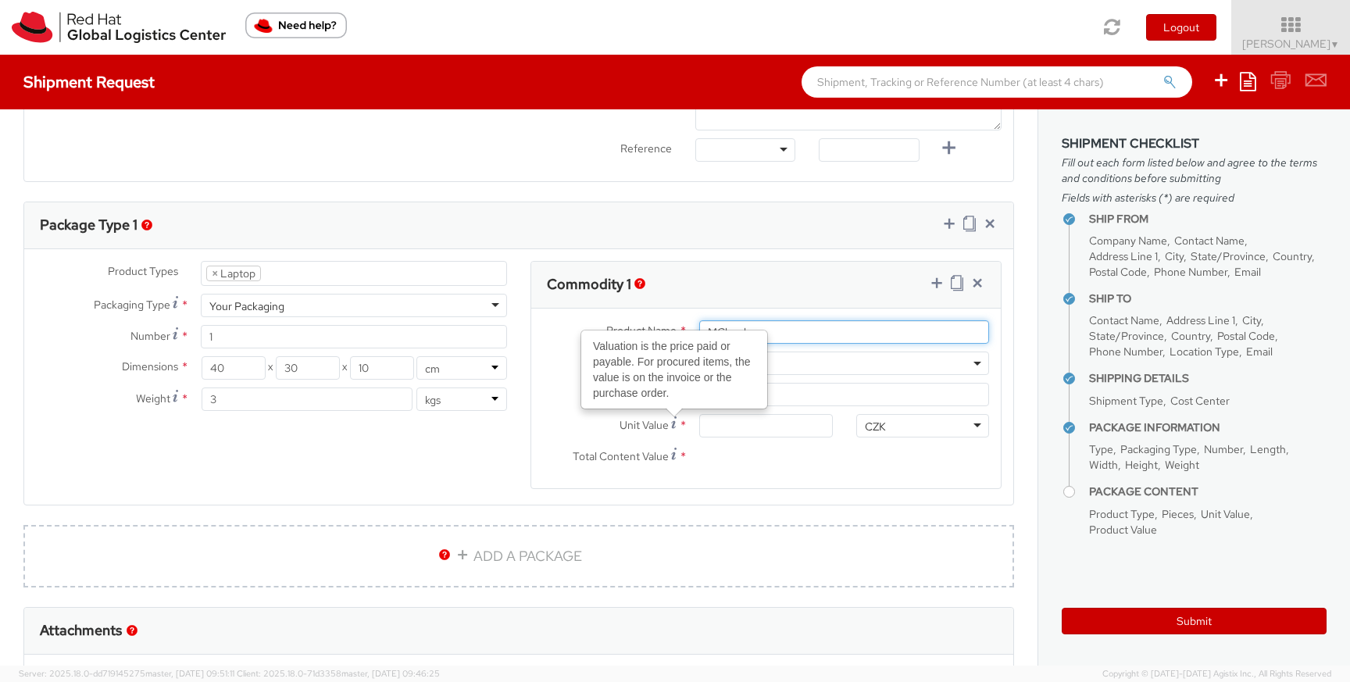
type input "MCbook"
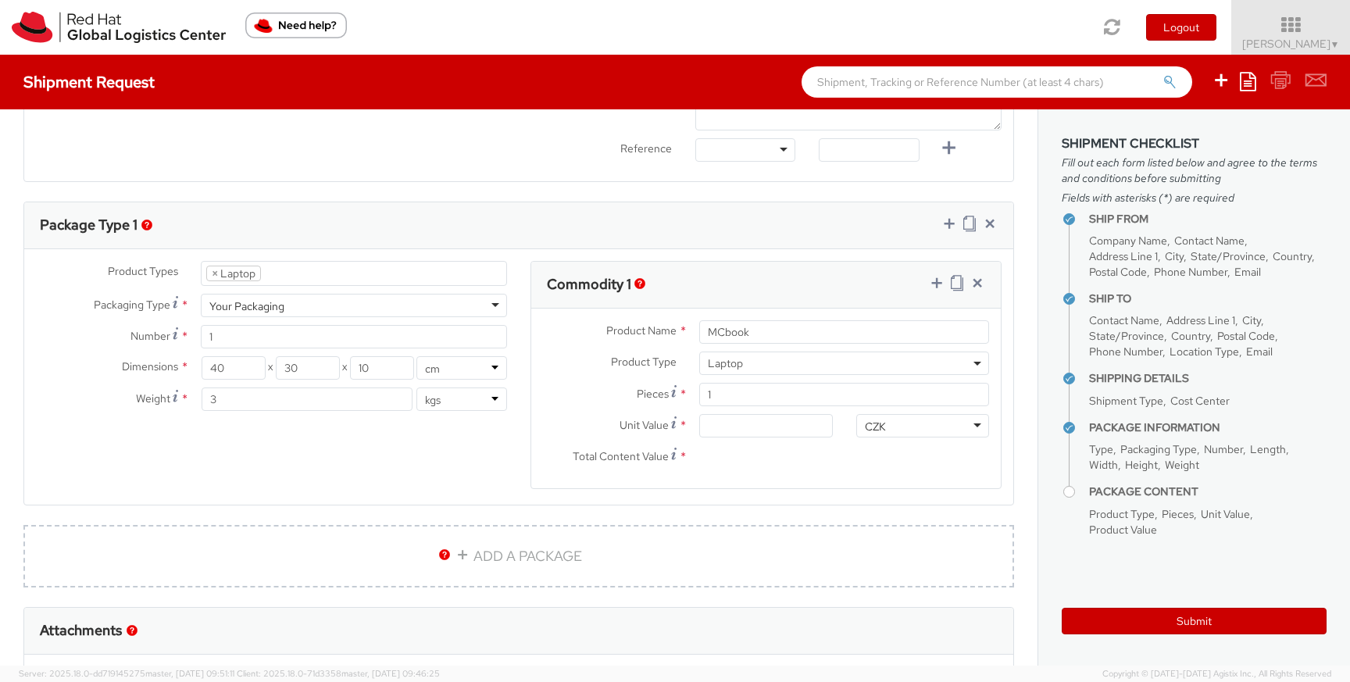
click at [725, 333] on div "Valuation is the price paid or payable. For procured items, the value is on the…" at bounding box center [674, 369] width 184 height 77
click at [725, 414] on input "Unit Value Valuation is the price paid or payable. For procured items, the valu…" at bounding box center [765, 425] width 133 height 23
click at [722, 332] on input "MCbook" at bounding box center [844, 331] width 290 height 23
click at [730, 327] on input "Mcbook" at bounding box center [844, 331] width 290 height 23
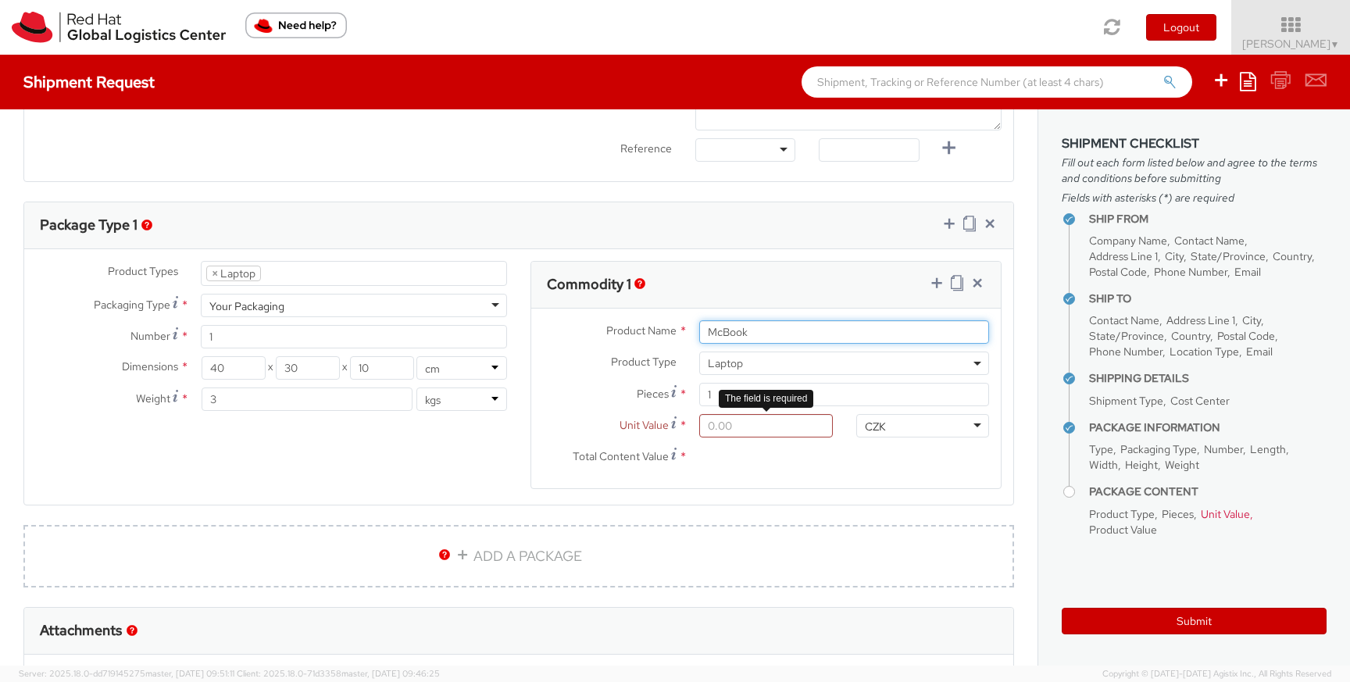
type input "McBook"
click at [770, 430] on input "Unit Value *" at bounding box center [765, 425] width 133 height 23
type input "5.00"
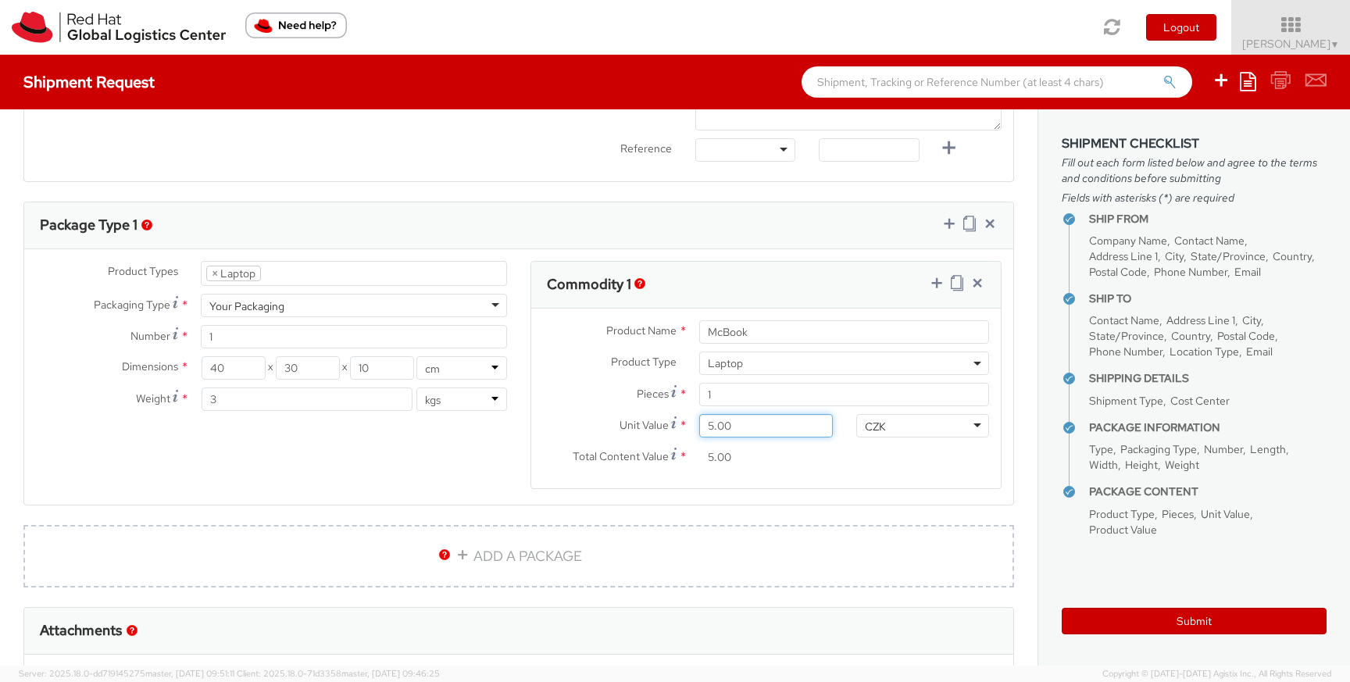
type input "50.00"
type input "500.00"
click at [887, 424] on div "CZK" at bounding box center [922, 425] width 133 height 23
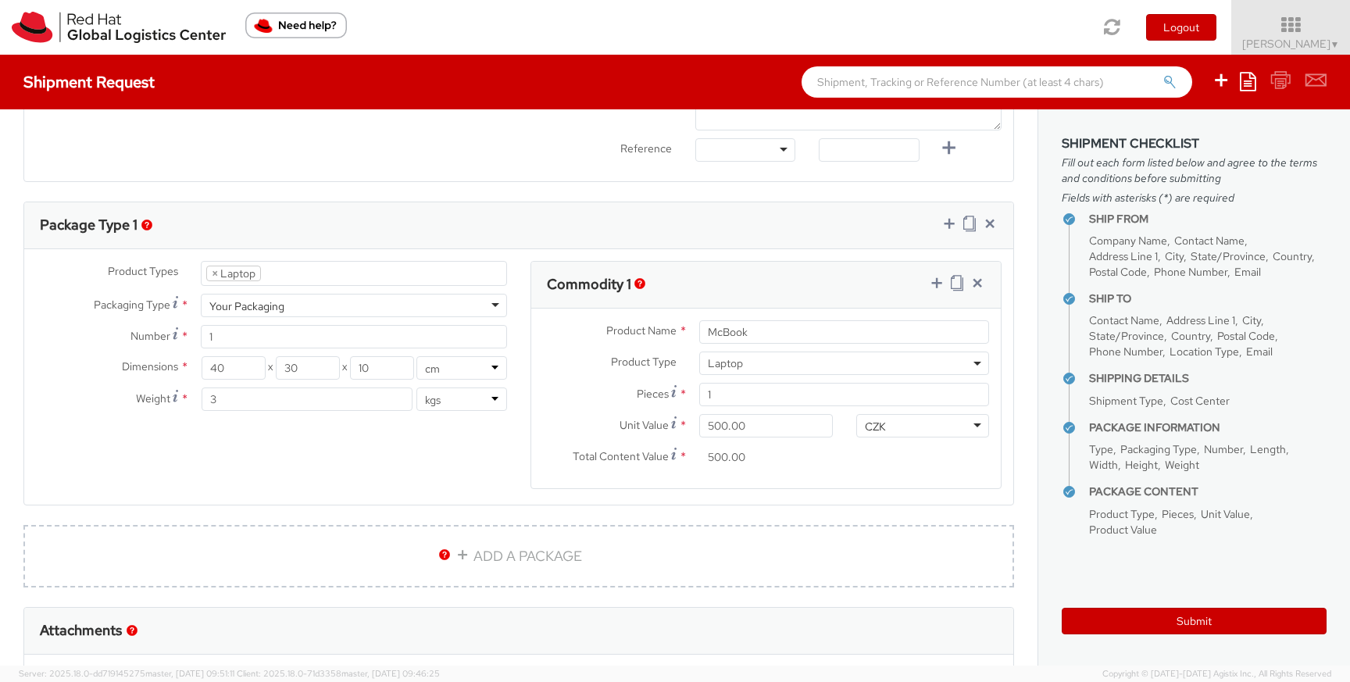
scroll to position [647, 0]
type input "e"
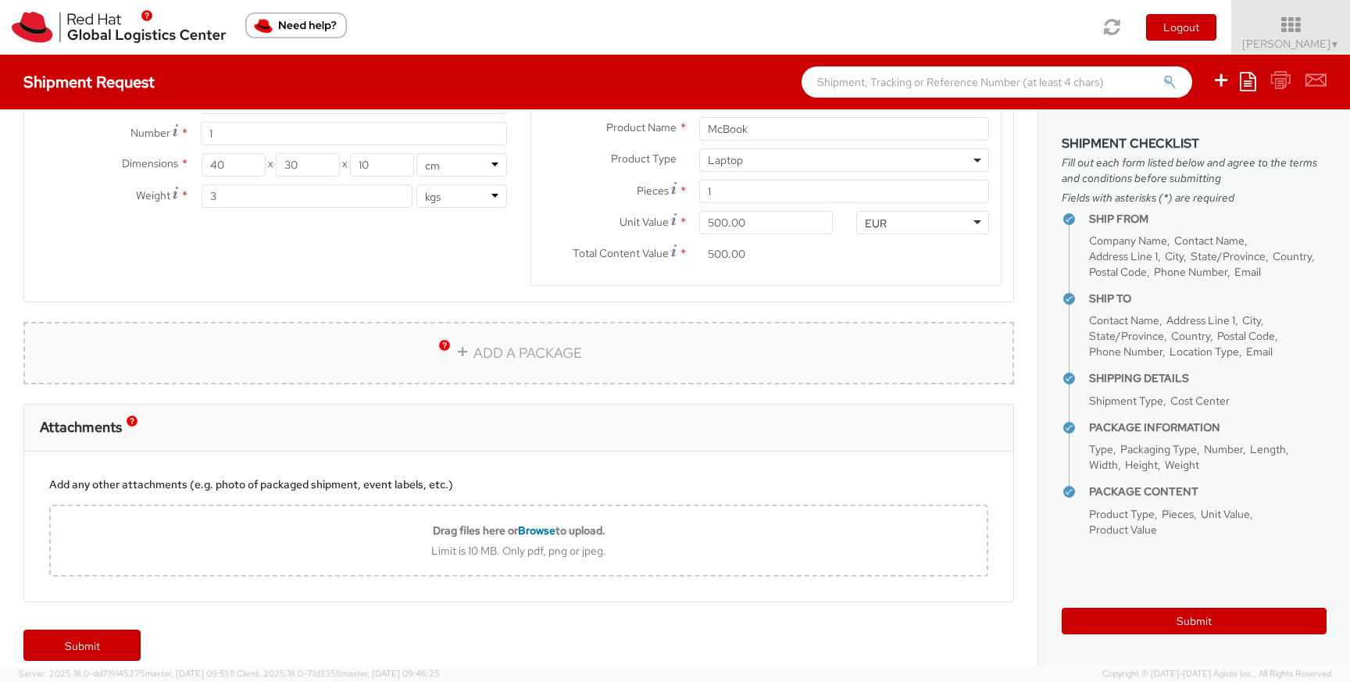
scroll to position [893, 0]
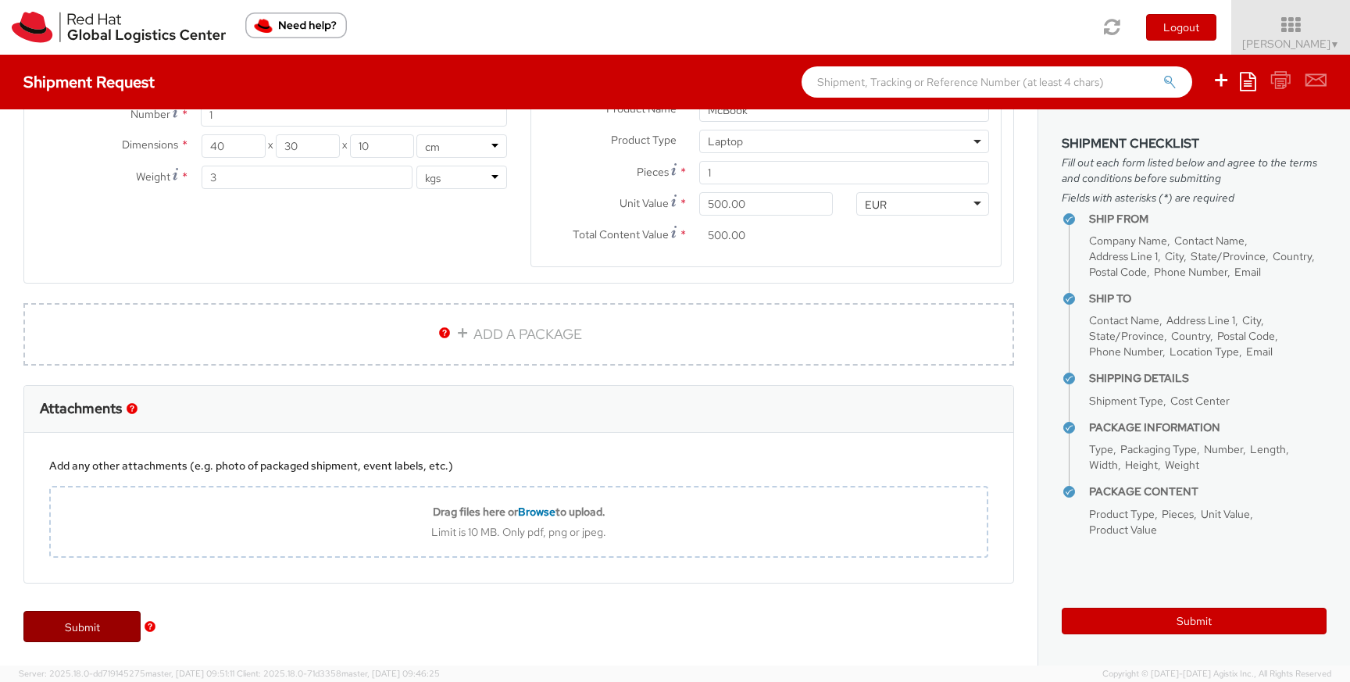
click at [94, 622] on link "Submit" at bounding box center [81, 626] width 117 height 31
type input "Katerina Sedova"
